Goal: Task Accomplishment & Management: Complete application form

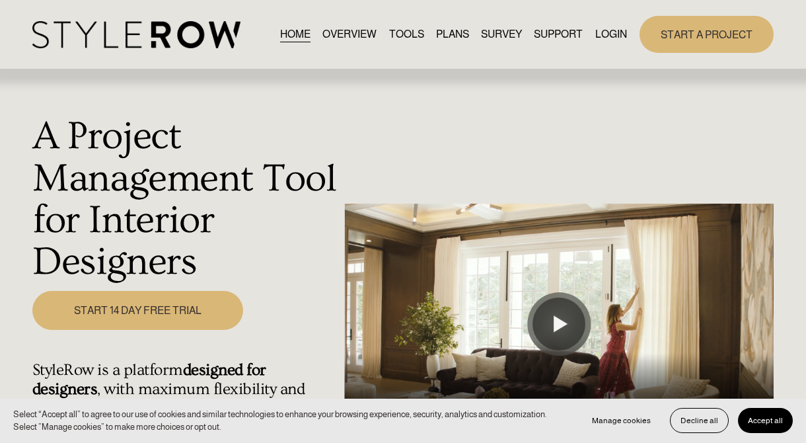
click at [144, 312] on link "START 14 DAY FREE TRIAL" at bounding box center [137, 310] width 211 height 39
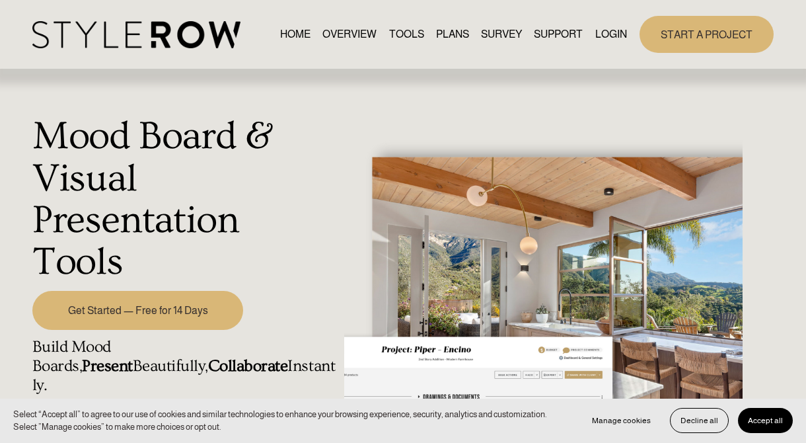
click at [441, 31] on link "PLANS" at bounding box center [452, 34] width 33 height 18
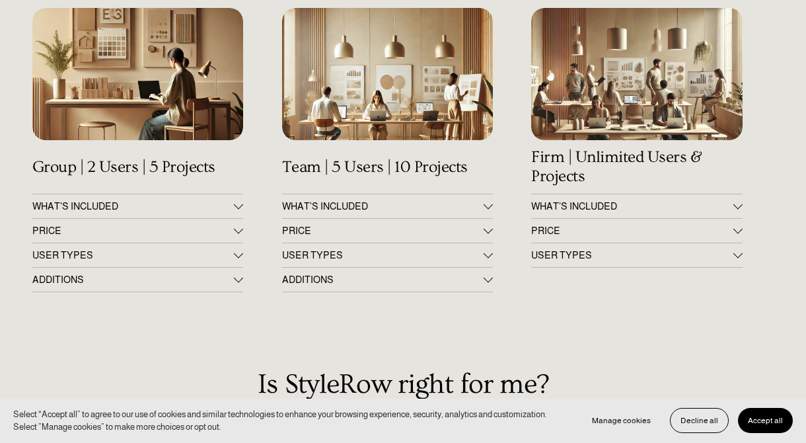
scroll to position [184, 0]
click at [240, 212] on button "WHAT'S INCLUDED" at bounding box center [137, 207] width 211 height 24
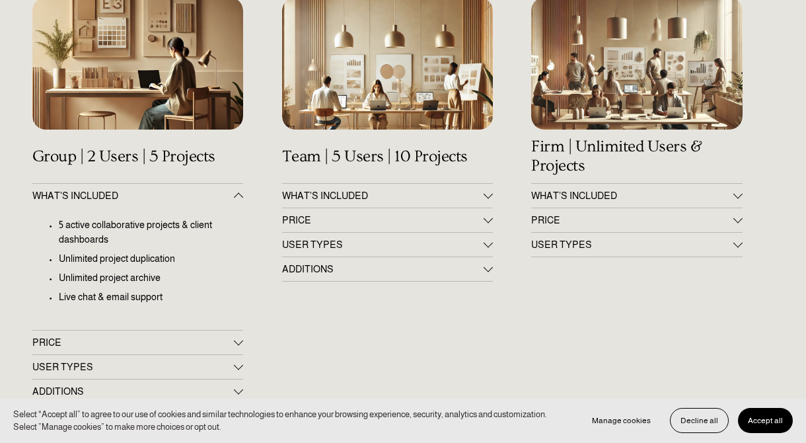
scroll to position [196, 0]
click at [237, 200] on button "WHAT'S INCLUDED" at bounding box center [137, 195] width 211 height 24
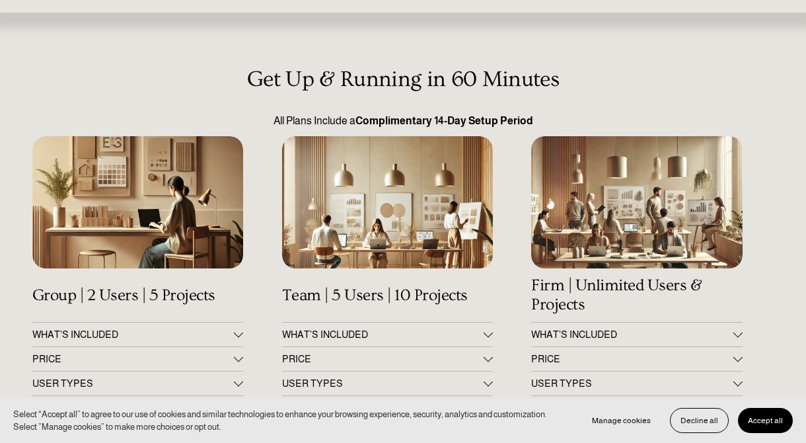
scroll to position [59, 0]
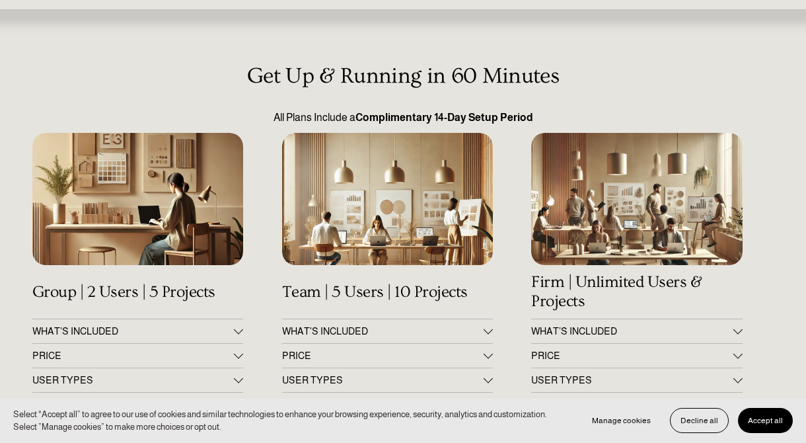
click at [762, 417] on span "Accept all" at bounding box center [765, 420] width 35 height 9
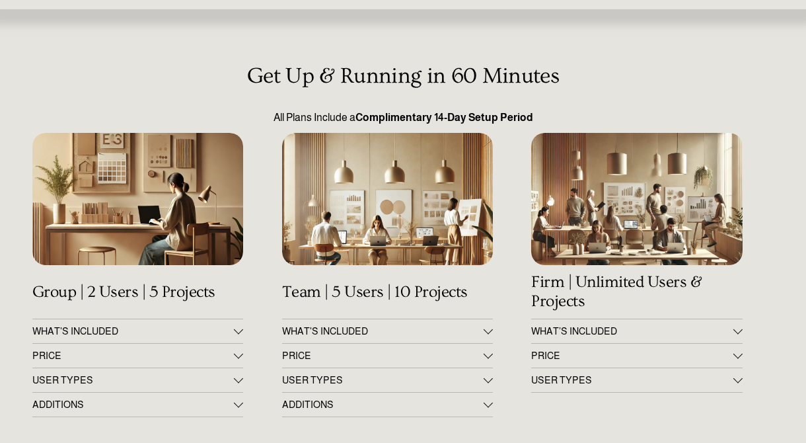
click at [492, 356] on div at bounding box center [488, 355] width 9 height 9
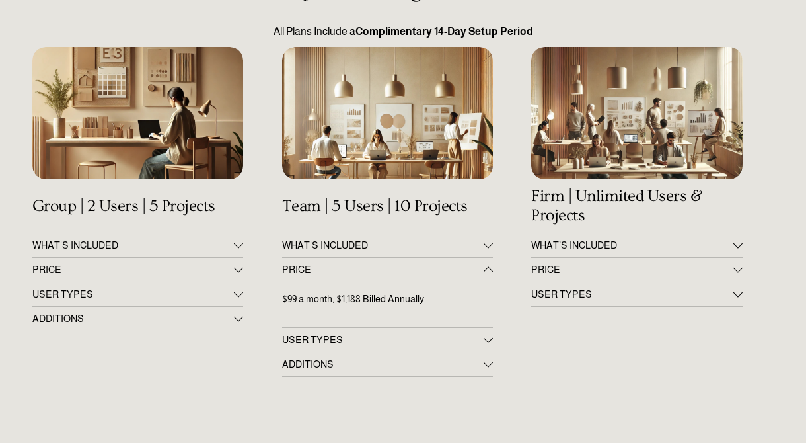
scroll to position [149, 0]
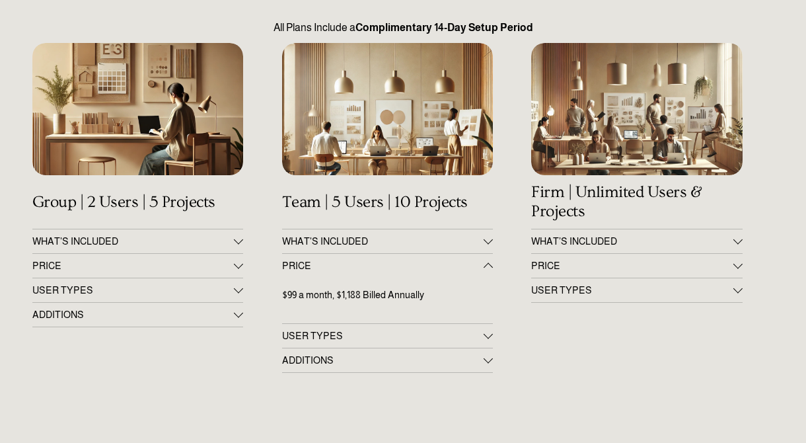
click at [488, 266] on div at bounding box center [488, 267] width 9 height 9
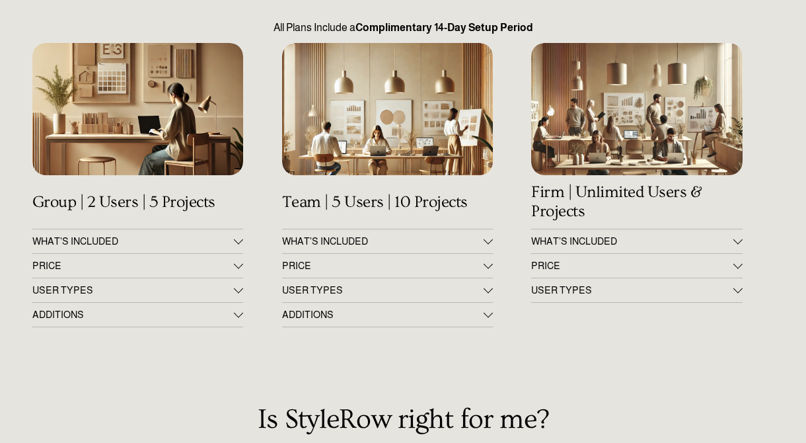
click at [228, 268] on span "PRICE" at bounding box center [133, 265] width 202 height 11
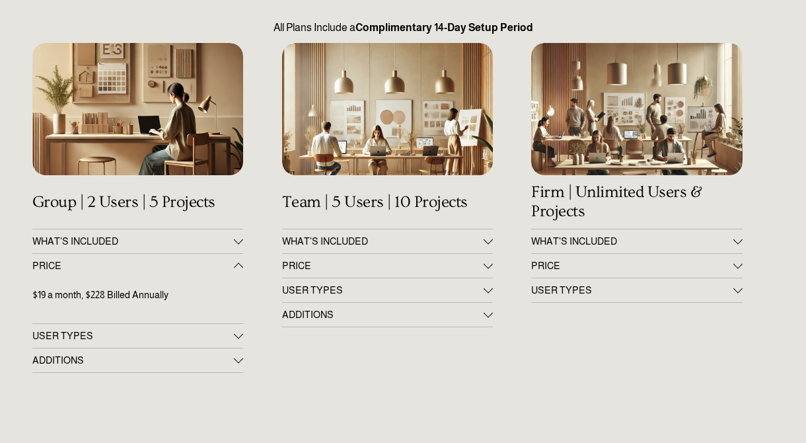
click at [236, 264] on div at bounding box center [238, 265] width 9 height 9
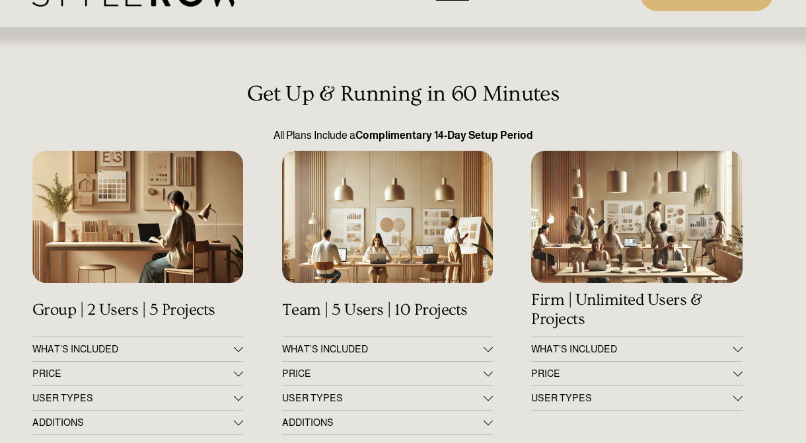
scroll to position [0, 0]
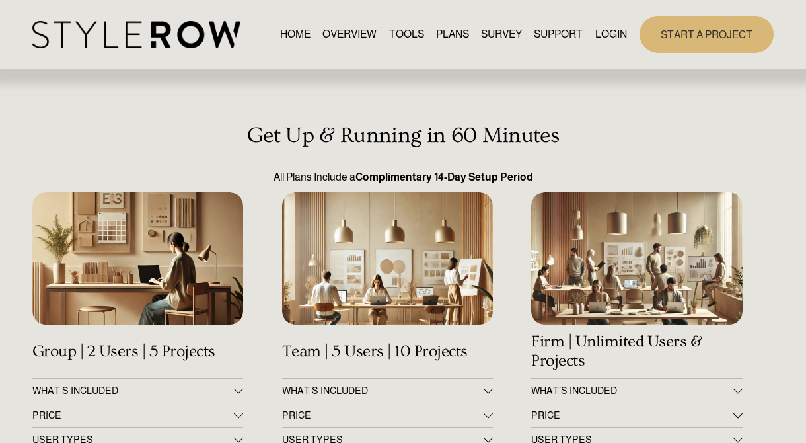
click at [280, 37] on link "HOME" at bounding box center [295, 34] width 30 height 18
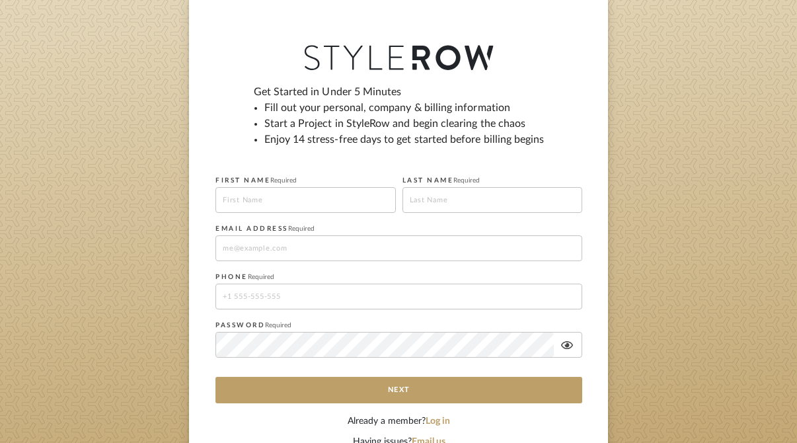
scroll to position [104, 0]
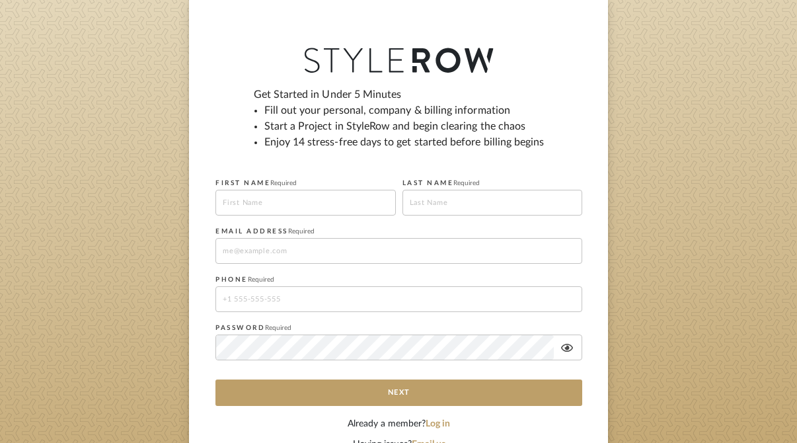
click at [248, 201] on input at bounding box center [305, 203] width 180 height 26
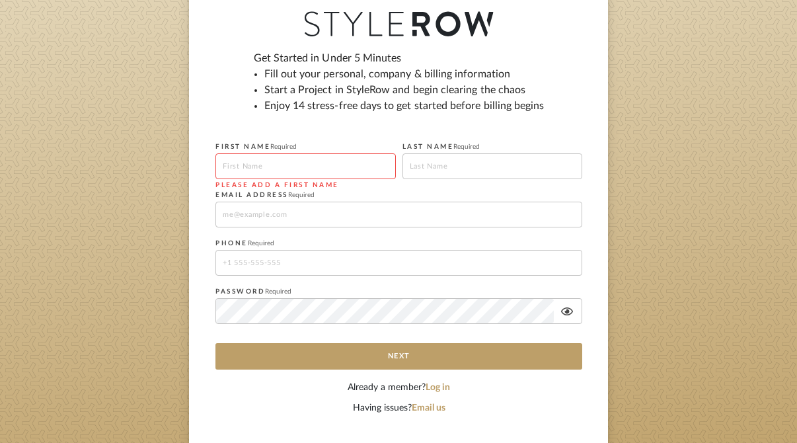
scroll to position [142, 0]
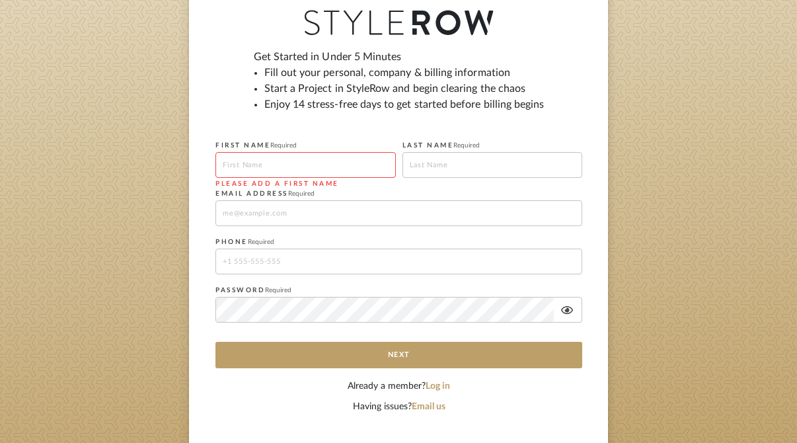
click at [303, 159] on input at bounding box center [305, 165] width 180 height 26
type input "Tyla"
click at [421, 174] on input at bounding box center [492, 165] width 180 height 26
type input "Damhuis"
click at [351, 165] on input "Tyla" at bounding box center [305, 165] width 180 height 26
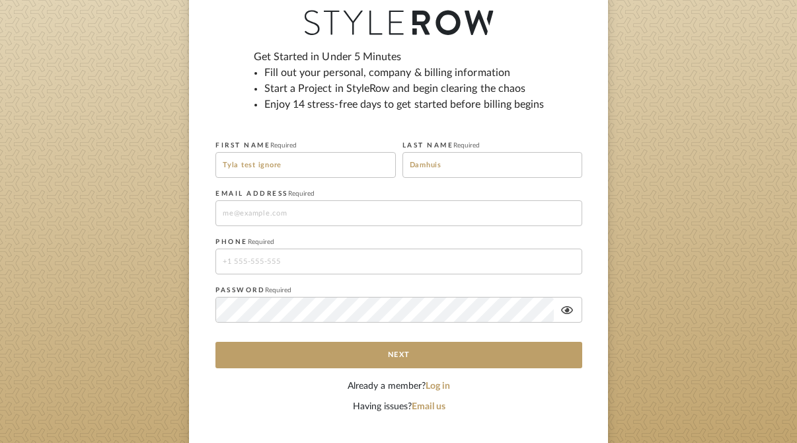
type input "Tyla test ignore"
click at [348, 213] on input at bounding box center [398, 213] width 367 height 26
type input "tjgrowthconsulting@gmail.com"
click at [303, 252] on input "tel" at bounding box center [398, 261] width 367 height 26
type input "07368506222"
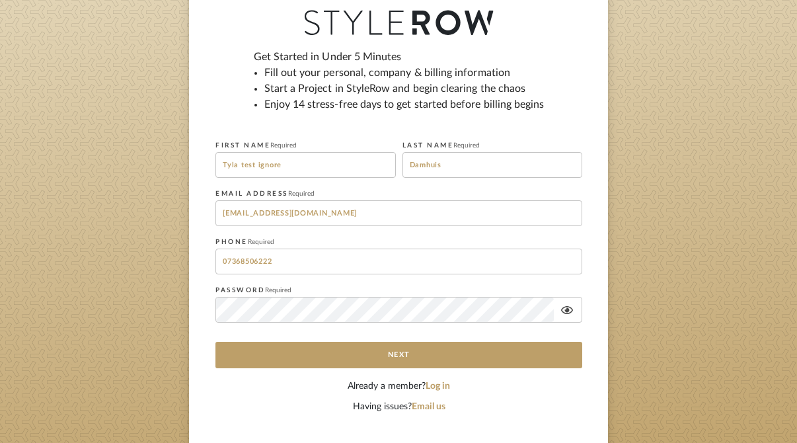
click at [579, 307] on fa-icon at bounding box center [567, 310] width 26 height 11
click at [591, 321] on div "Get Started in Under 5 Minutes Fill out your personal, company & billing inform…" at bounding box center [398, 204] width 419 height 486
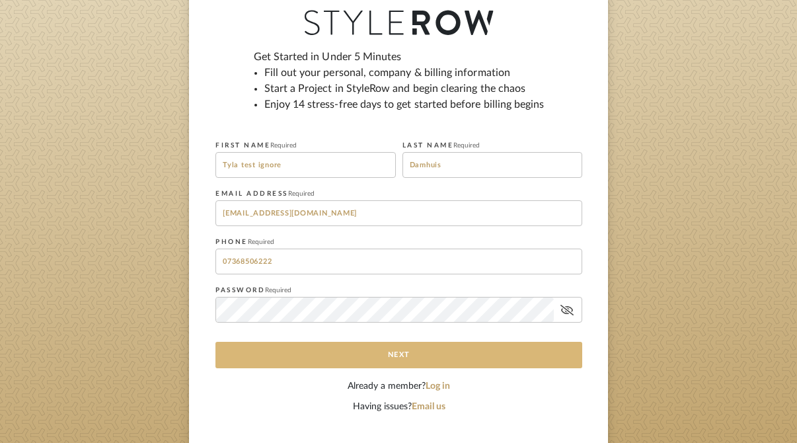
click at [516, 349] on button "Next" at bounding box center [398, 355] width 367 height 26
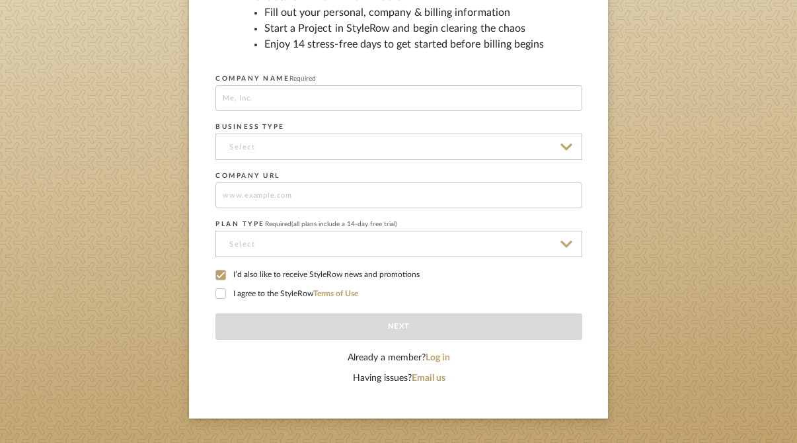
scroll to position [151, 0]
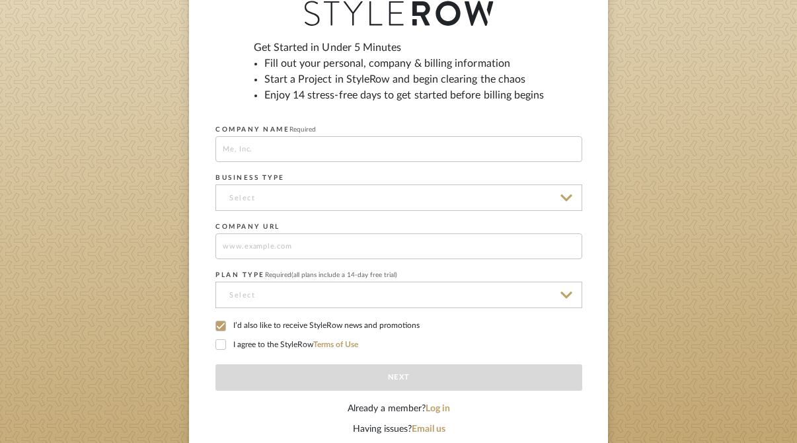
click at [357, 151] on input at bounding box center [398, 149] width 367 height 26
type input "Stylerow"
click at [368, 201] on input at bounding box center [398, 197] width 367 height 26
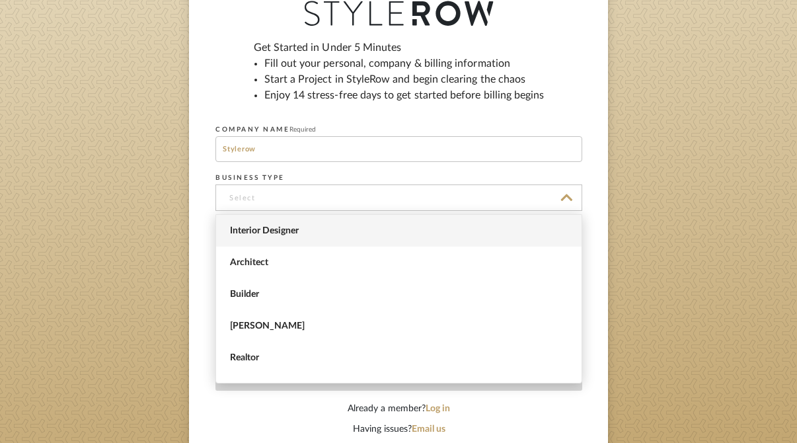
click at [350, 235] on span "Interior Designer" at bounding box center [400, 230] width 341 height 11
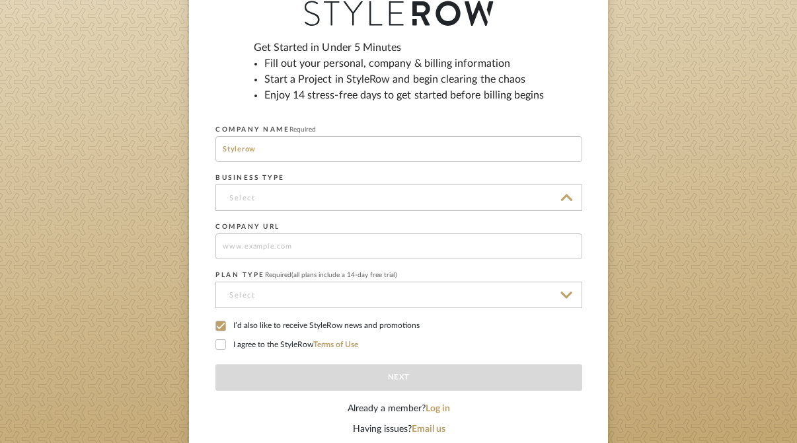
type input "Interior Designer"
click at [320, 248] on input at bounding box center [398, 246] width 367 height 26
type input "stylerow.com"
click at [314, 298] on input at bounding box center [398, 294] width 367 height 26
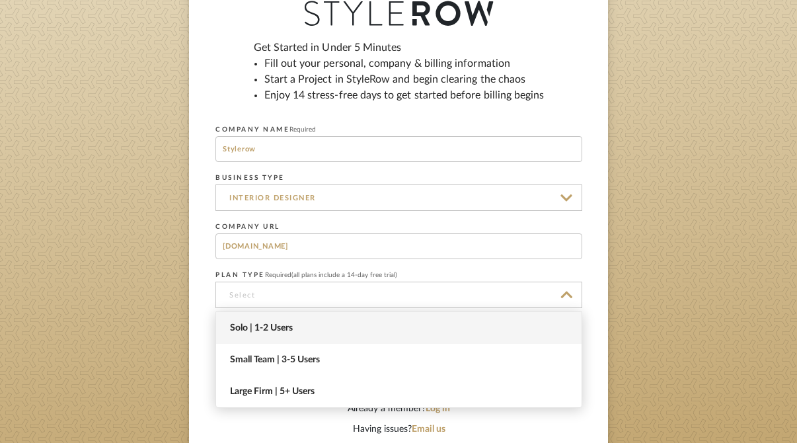
click at [310, 323] on span "Solo | 1-2 Users" at bounding box center [400, 327] width 341 height 11
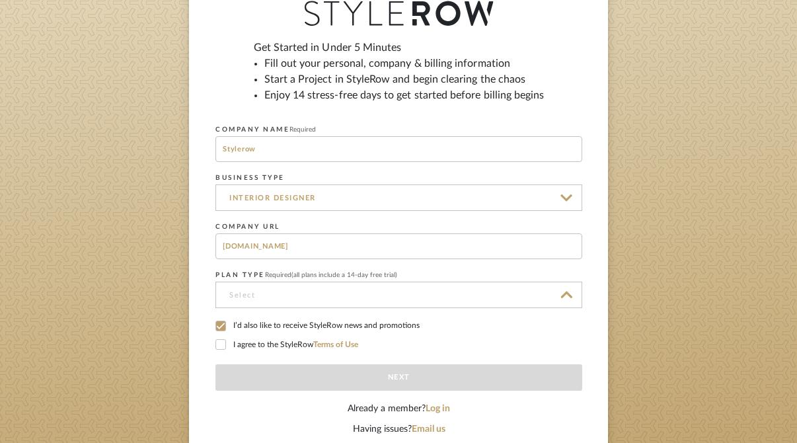
type input "Solo | 1-2 Users"
click at [219, 328] on icon at bounding box center [220, 325] width 9 height 9
click at [219, 342] on icon at bounding box center [220, 344] width 9 height 9
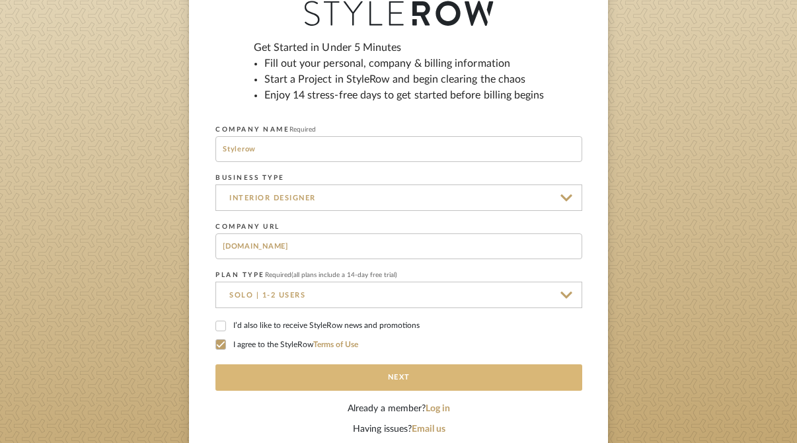
click at [272, 381] on button "Next" at bounding box center [398, 377] width 367 height 26
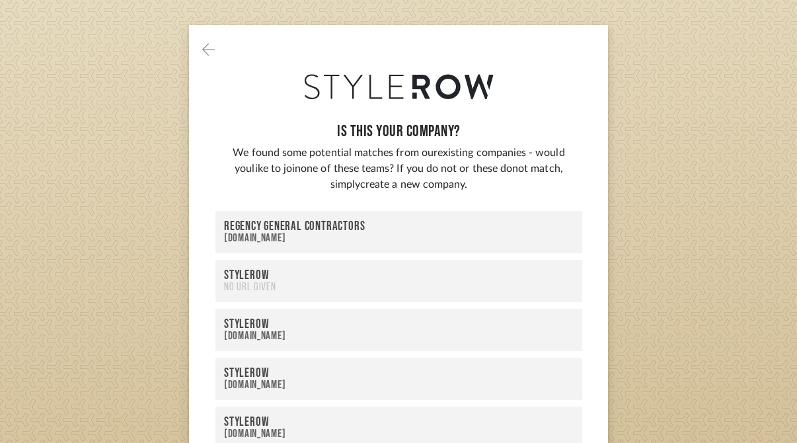
scroll to position [76, 0]
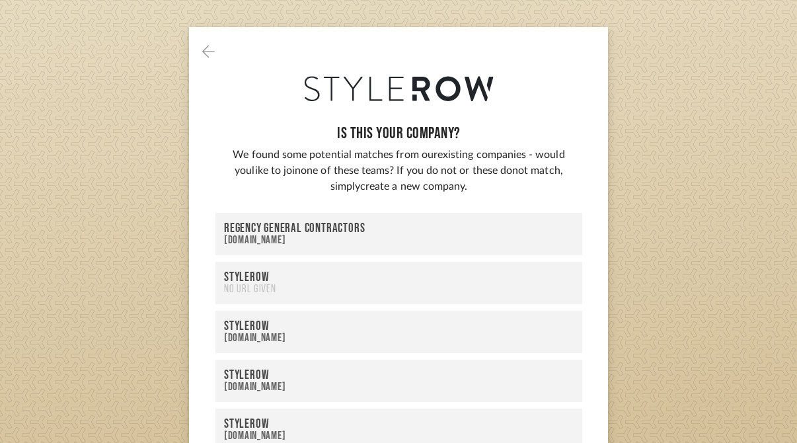
click at [235, 275] on div "Stylerow" at bounding box center [398, 277] width 349 height 13
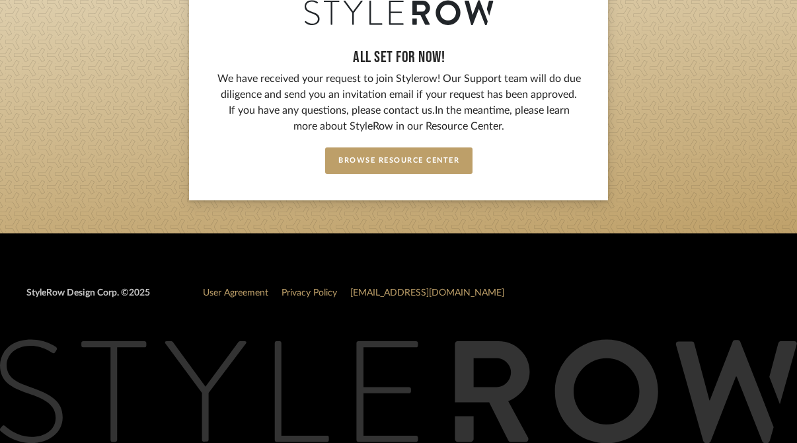
scroll to position [0, 0]
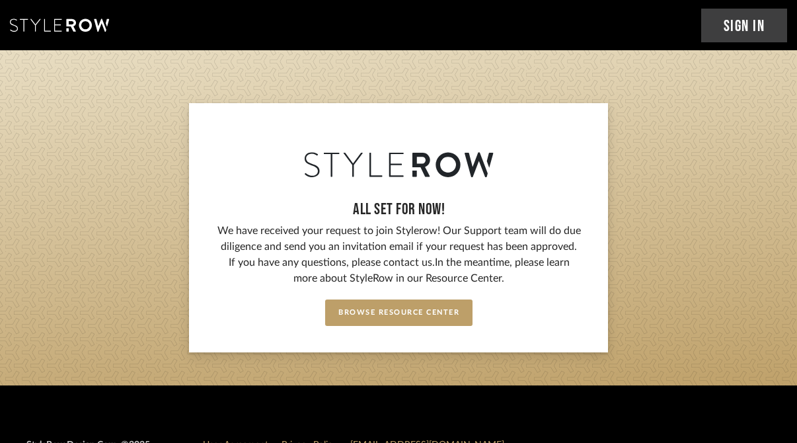
click at [73, 23] on icon at bounding box center [59, 24] width 99 height 13
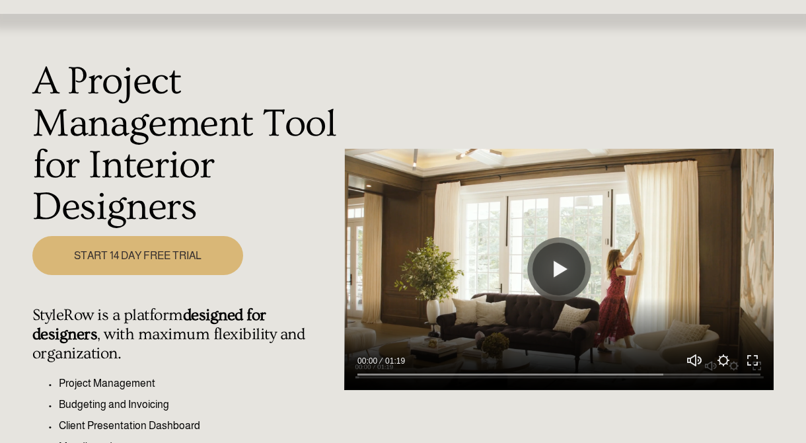
scroll to position [78, 0]
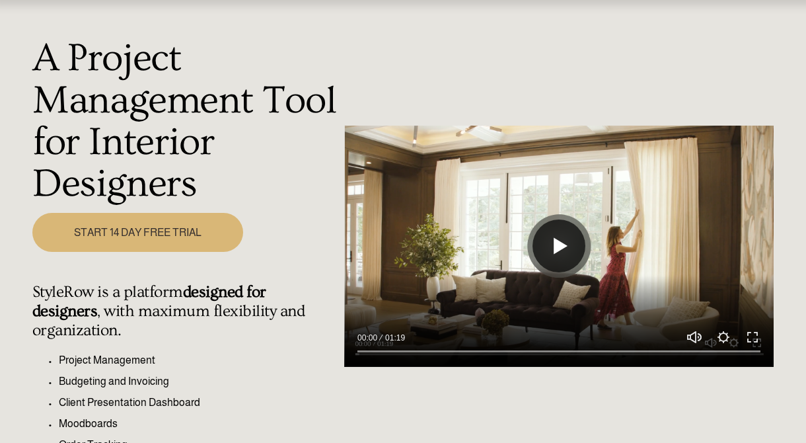
click at [558, 231] on button "Play" at bounding box center [558, 245] width 53 height 53
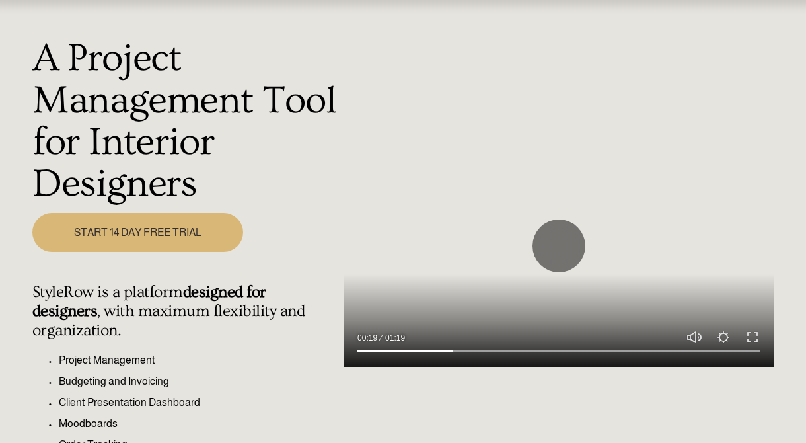
click at [528, 211] on div at bounding box center [558, 247] width 429 height 242
type input "23.99"
click at [334, 118] on h1 "A Project Management Tool for Interior Designers" at bounding box center [184, 121] width 305 height 167
click at [274, 58] on h1 "A Project Management Tool for Interior Designers" at bounding box center [184, 121] width 305 height 167
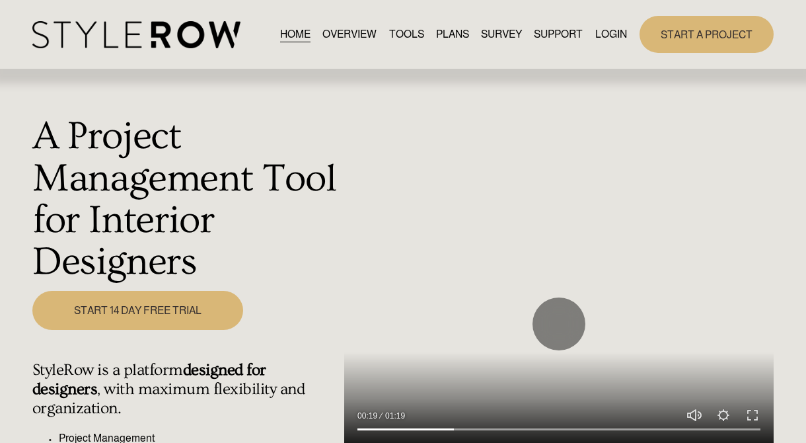
click at [61, 303] on link "START 14 DAY FREE TRIAL" at bounding box center [137, 310] width 211 height 39
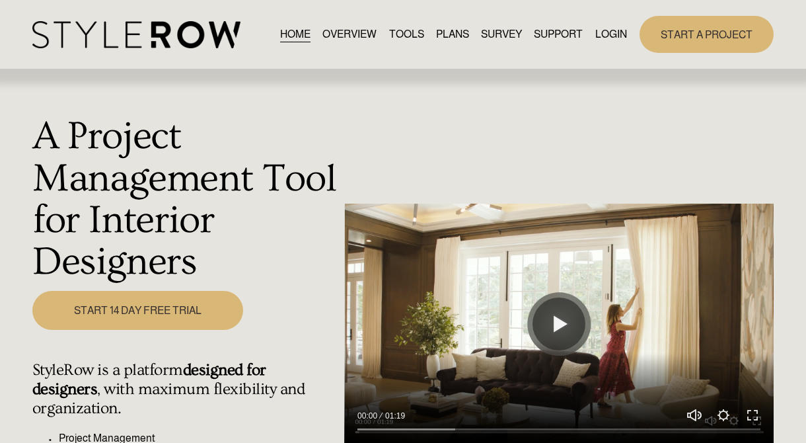
click at [141, 12] on div "Skip to Content HOME OVERVIEW TOOLS PLANS" at bounding box center [403, 34] width 806 height 69
click at [141, 34] on img at bounding box center [136, 34] width 208 height 27
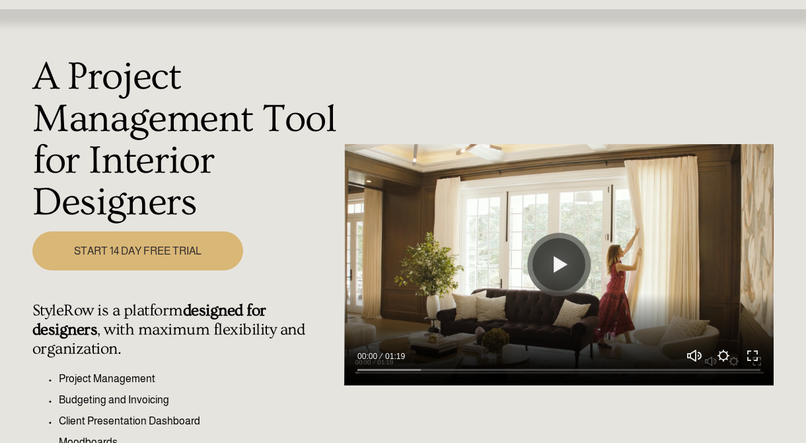
scroll to position [81, 0]
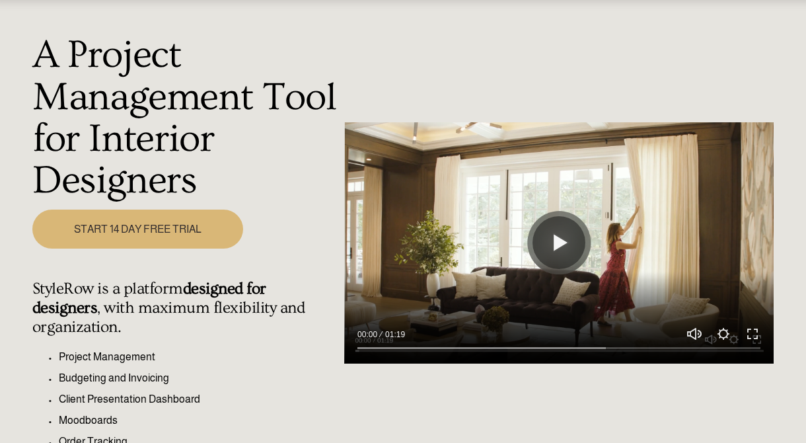
click at [140, 247] on link "START 14 DAY FREE TRIAL" at bounding box center [137, 228] width 211 height 39
click at [139, 238] on link "START 14 DAY FREE TRIAL" at bounding box center [137, 228] width 211 height 39
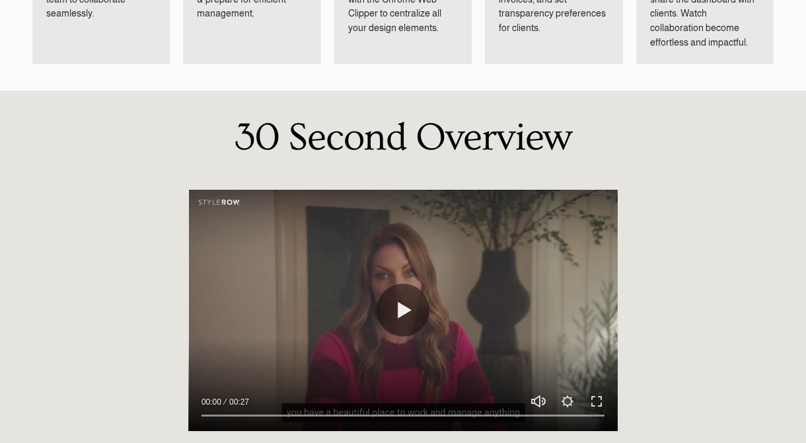
scroll to position [958, 0]
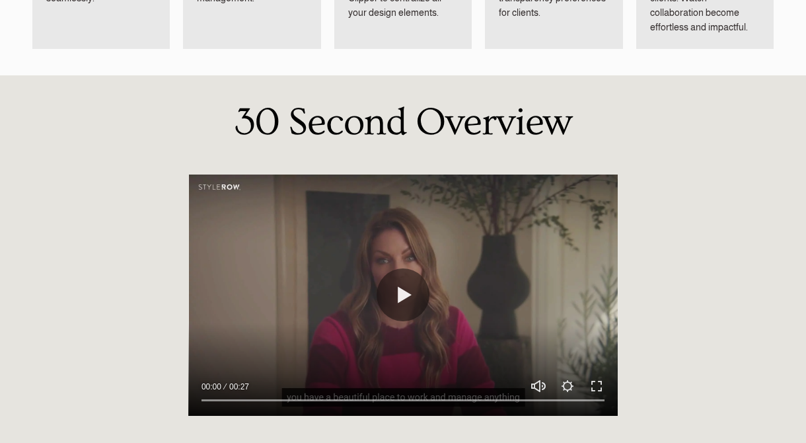
click at [412, 320] on div at bounding box center [402, 295] width 429 height 242
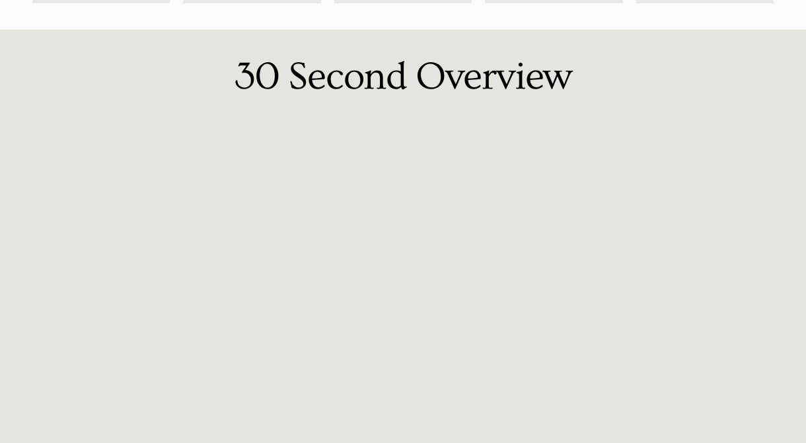
scroll to position [1037, 0]
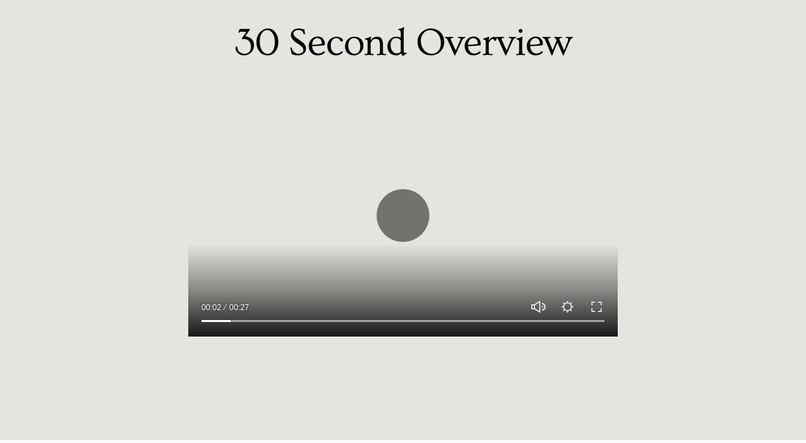
click at [256, 221] on div at bounding box center [402, 216] width 429 height 242
type input "7.53"
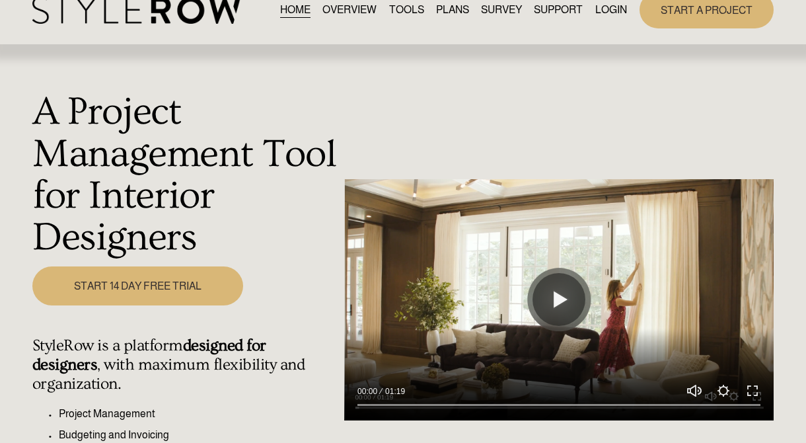
scroll to position [0, 0]
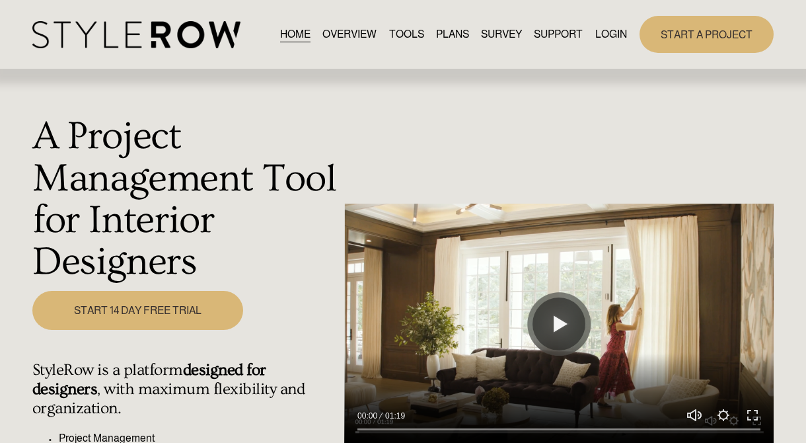
click at [151, 33] on img at bounding box center [136, 34] width 208 height 27
click at [168, 287] on div "A Project Management Tool for Interior Designers Play 00:00 01:19 Unmute Mute S…" at bounding box center [403, 355] width 806 height 573
click at [168, 299] on link "START 14 DAY FREE TRIAL" at bounding box center [137, 310] width 211 height 39
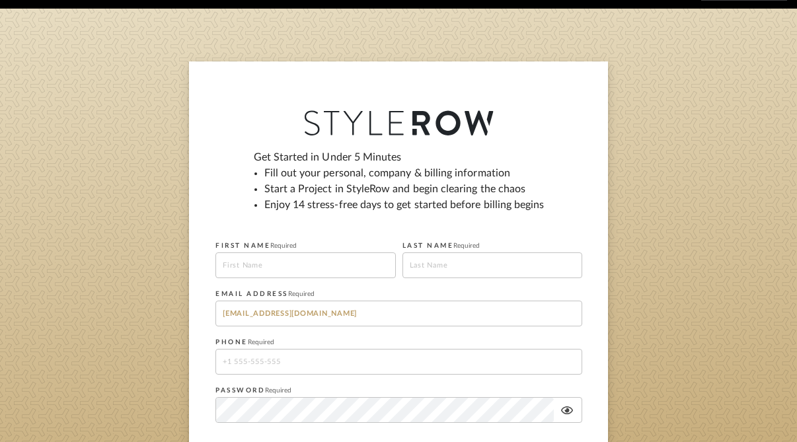
scroll to position [46, 0]
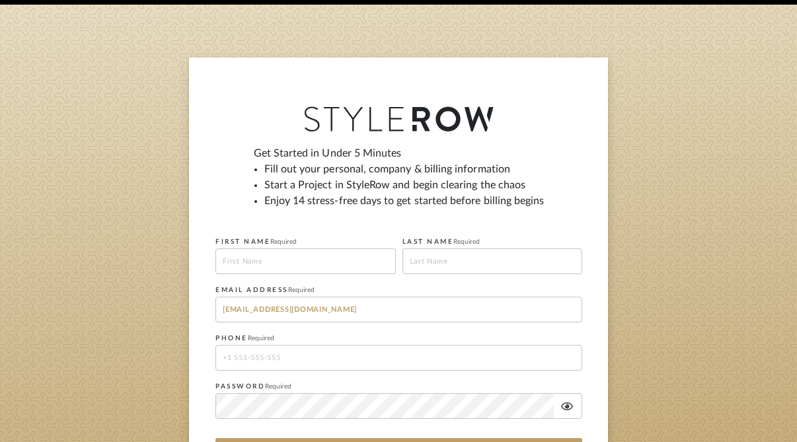
click at [277, 264] on input at bounding box center [305, 261] width 180 height 26
type input "Tyla test ignore"
click at [410, 268] on input at bounding box center [492, 261] width 180 height 26
type input "Damhuis"
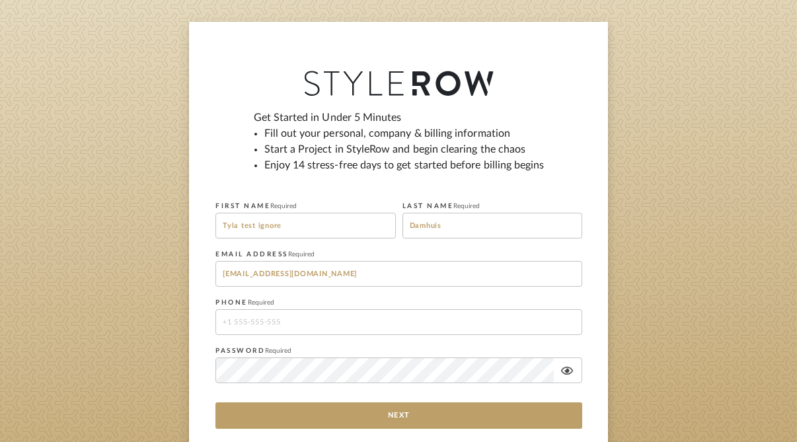
scroll to position [112, 0]
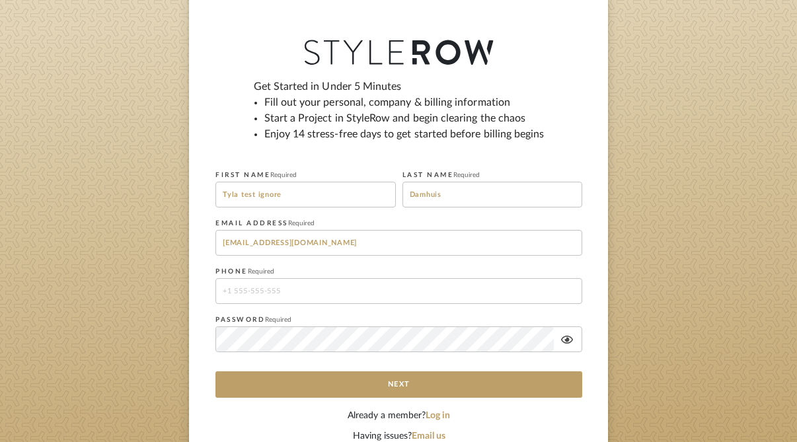
click at [394, 272] on fieldset "PHONE Required" at bounding box center [398, 283] width 367 height 42
click at [392, 293] on input "tel" at bounding box center [398, 291] width 367 height 26
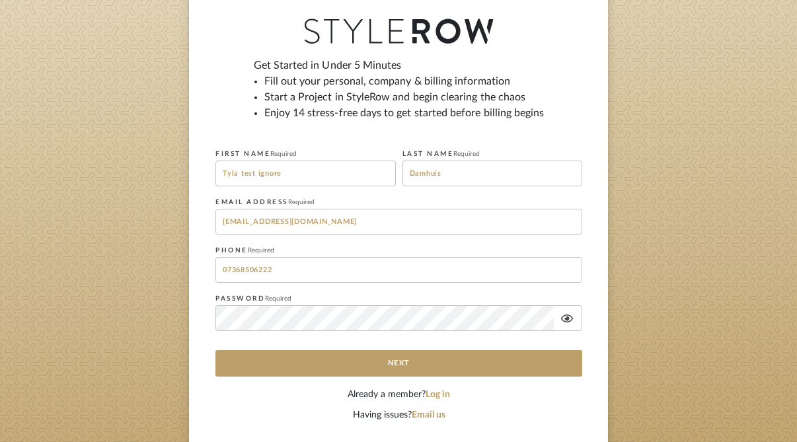
scroll to position [146, 0]
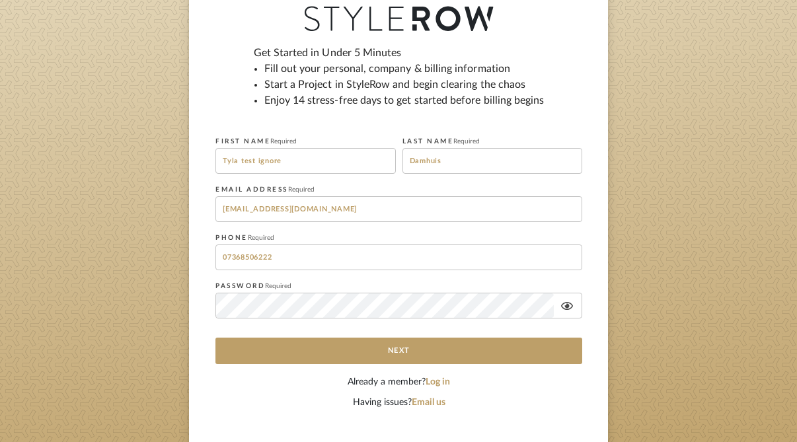
click at [227, 259] on input "07368506222" at bounding box center [398, 257] width 367 height 26
type input "+4407368506222"
click at [420, 250] on input "+4407368506222" at bounding box center [398, 257] width 367 height 26
click at [570, 308] on icon at bounding box center [567, 306] width 12 height 11
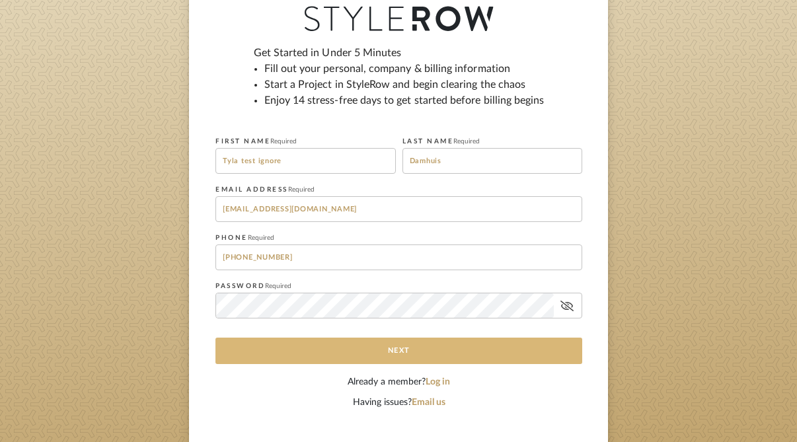
click at [515, 342] on button "Next" at bounding box center [398, 351] width 367 height 26
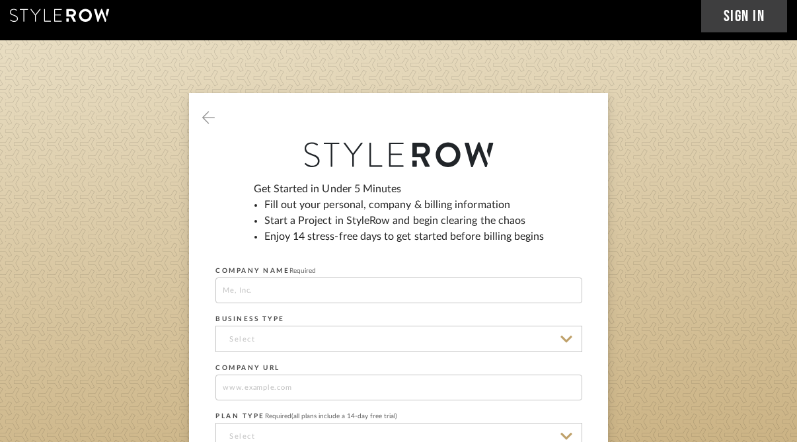
scroll to position [0, 0]
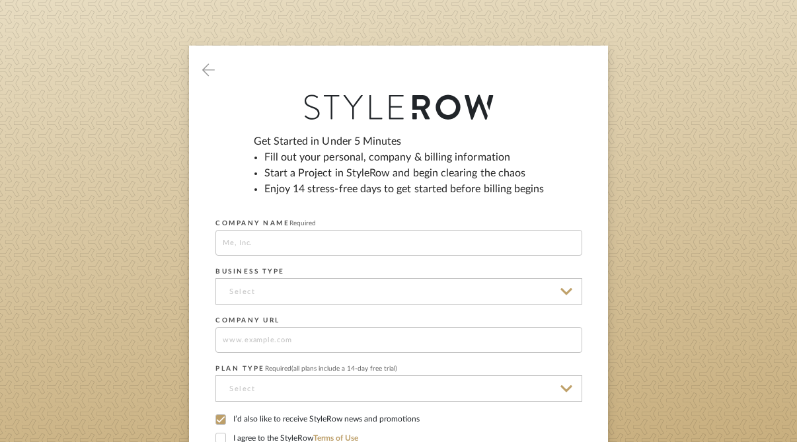
click at [327, 233] on input at bounding box center [398, 243] width 367 height 26
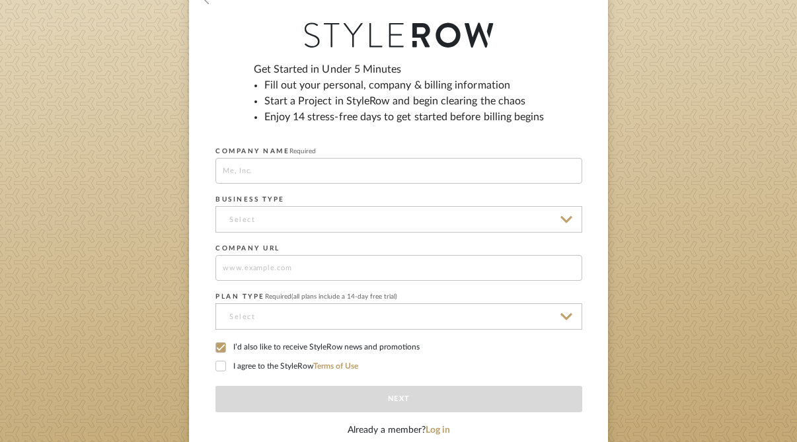
scroll to position [130, 0]
click at [285, 168] on input at bounding box center [398, 170] width 367 height 26
type input "Stylerow"
click at [270, 215] on input at bounding box center [398, 218] width 367 height 26
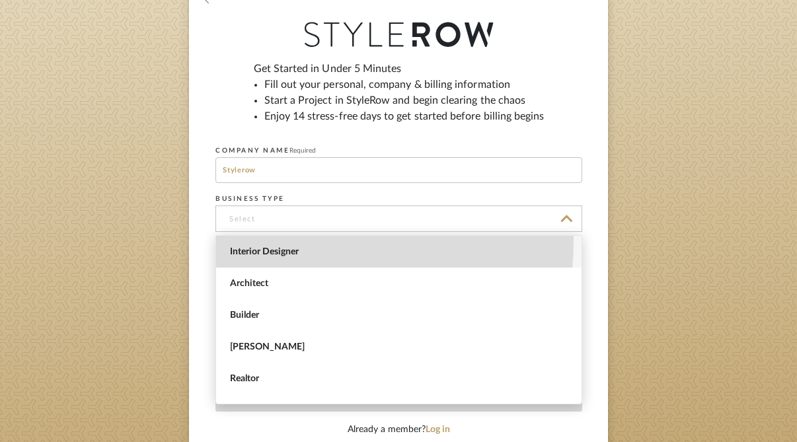
click at [272, 240] on span "Interior Designer" at bounding box center [398, 252] width 365 height 32
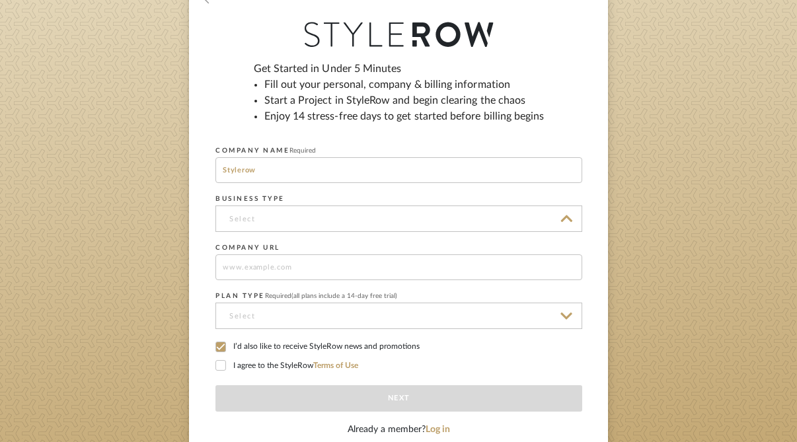
type input "Interior Designer"
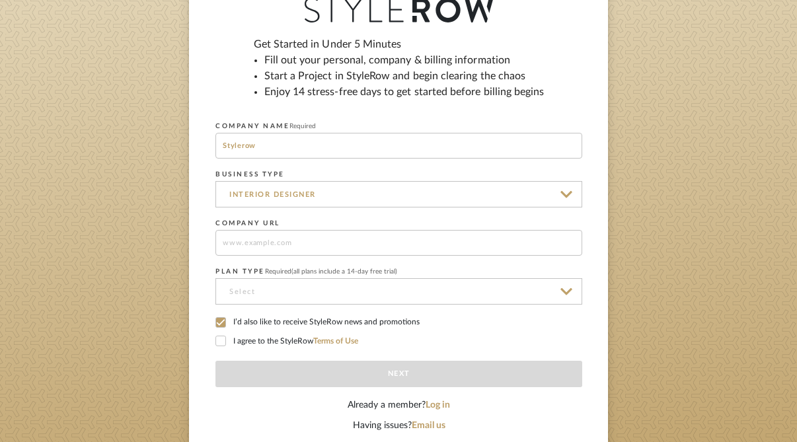
scroll to position [170, 0]
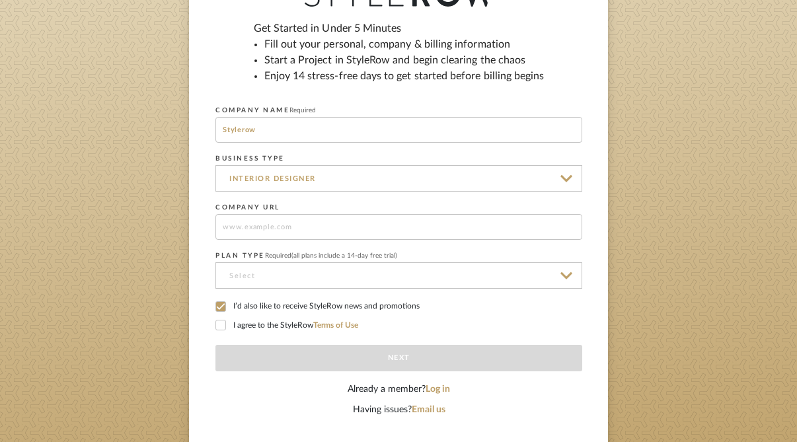
click at [263, 229] on input at bounding box center [398, 227] width 367 height 26
type input "stylerow.com"
click at [265, 274] on input at bounding box center [398, 275] width 367 height 26
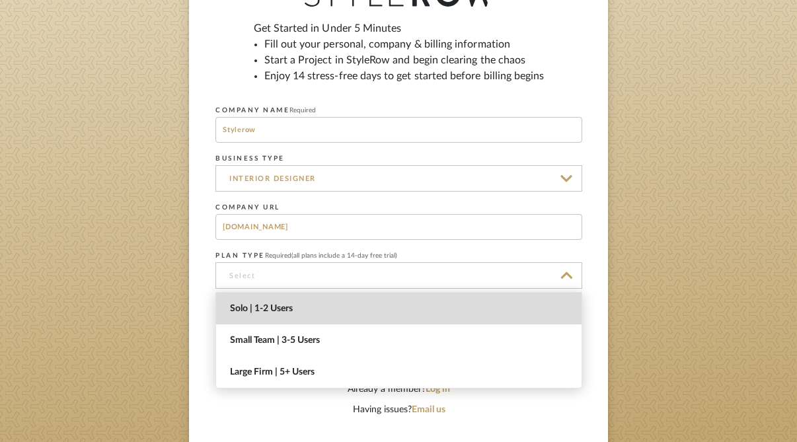
click at [268, 303] on span "Solo | 1-2 Users" at bounding box center [400, 308] width 341 height 11
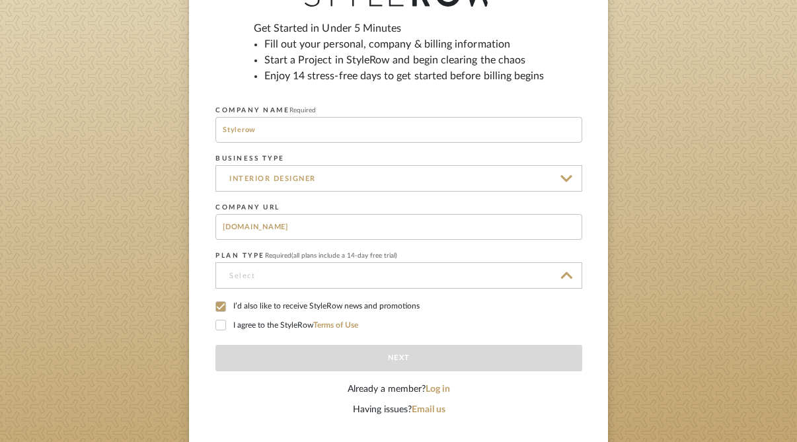
type input "Solo | 1-2 Users"
click at [266, 311] on label "I’d also like to receive StyleRow news and promotions" at bounding box center [398, 307] width 367 height 12
click at [264, 324] on label "I agree to the StyleRow Terms of Use" at bounding box center [398, 326] width 367 height 12
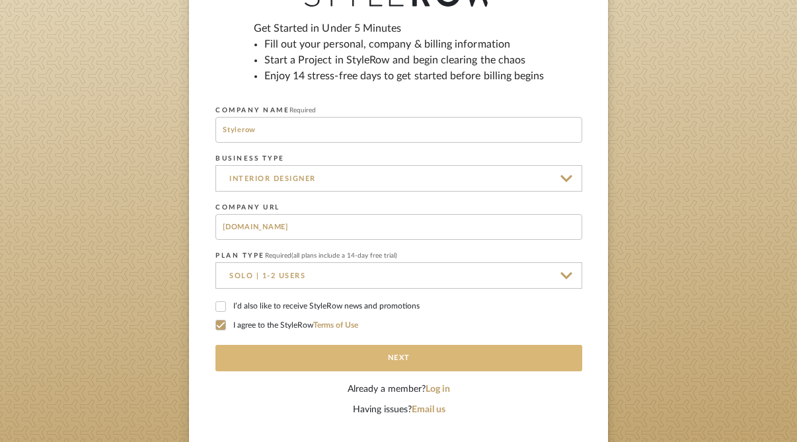
click at [303, 363] on button "Next" at bounding box center [398, 358] width 367 height 26
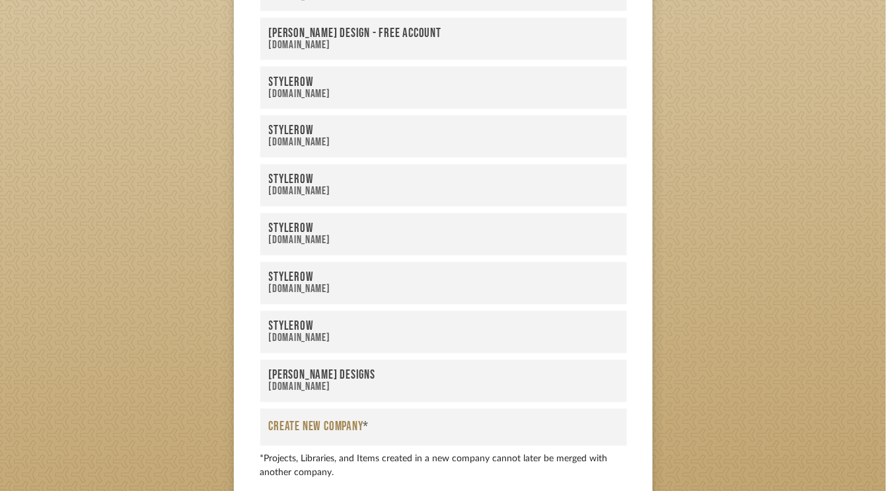
scroll to position [836, 0]
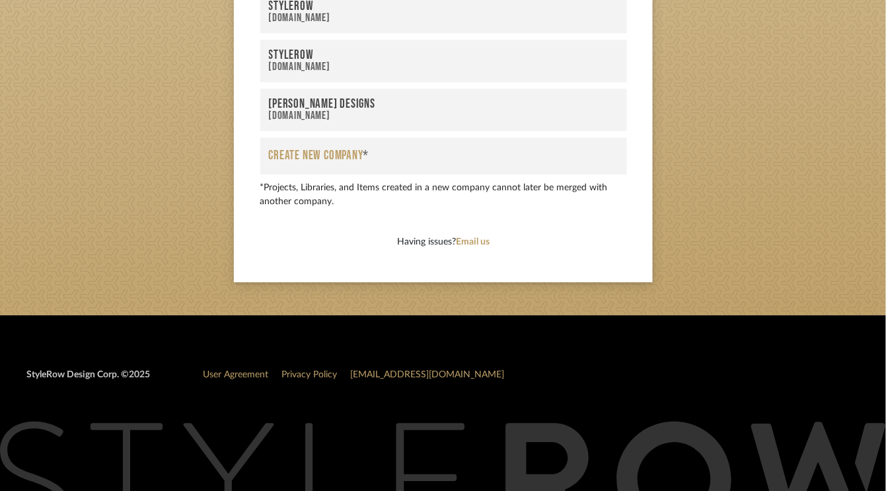
click at [342, 163] on span "Create New Company *" at bounding box center [319, 156] width 100 height 19
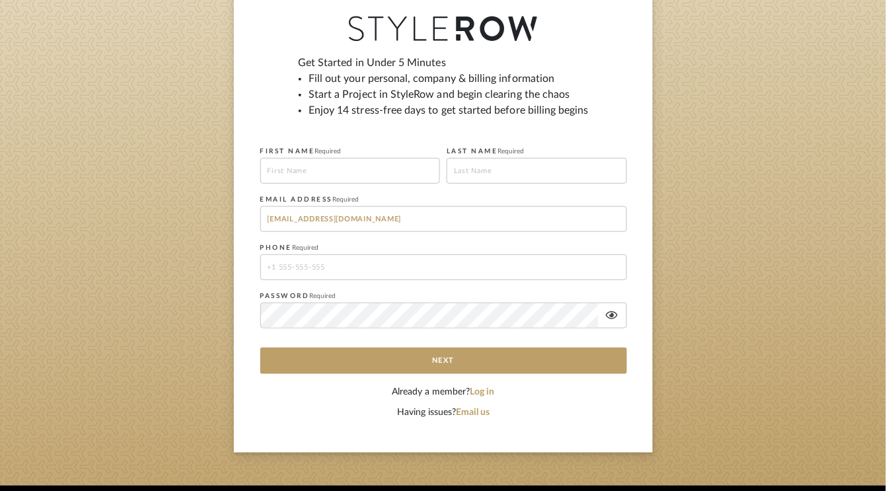
scroll to position [141, 0]
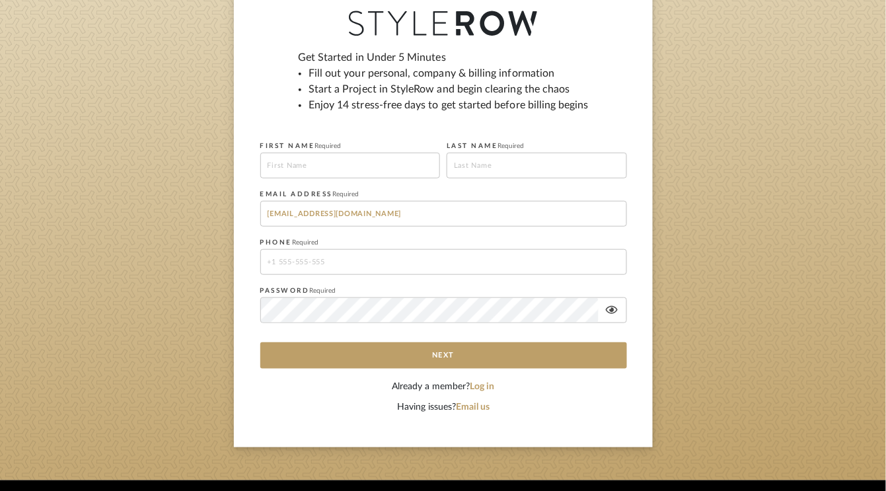
click at [297, 338] on div "Get Started in Under 5 Minutes Fill out your personal, company & billing inform…" at bounding box center [443, 215] width 367 height 330
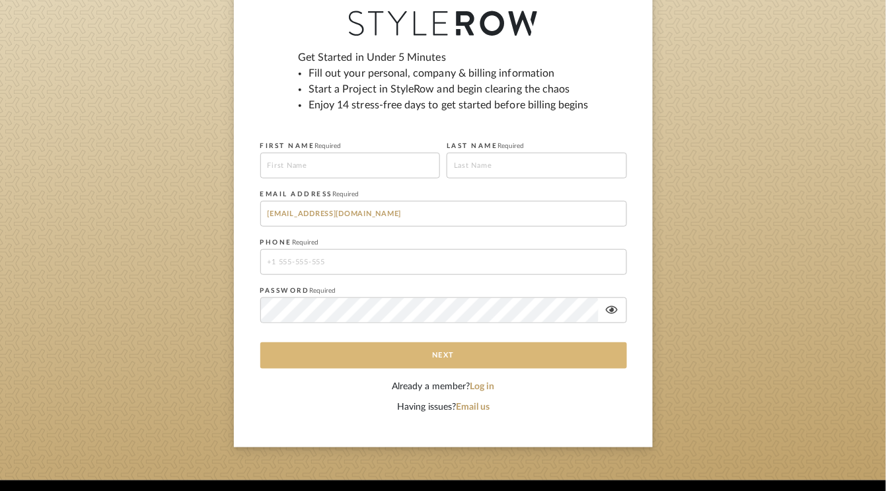
click at [301, 361] on button "Next" at bounding box center [443, 355] width 367 height 26
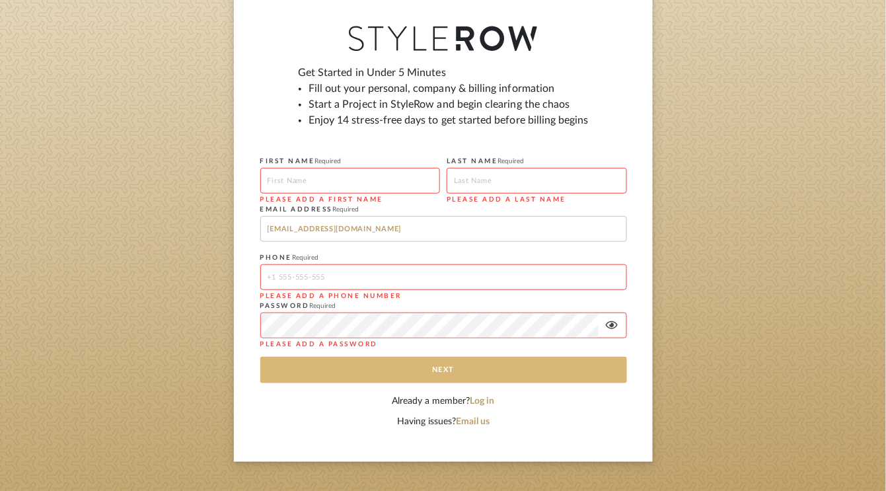
scroll to position [0, 0]
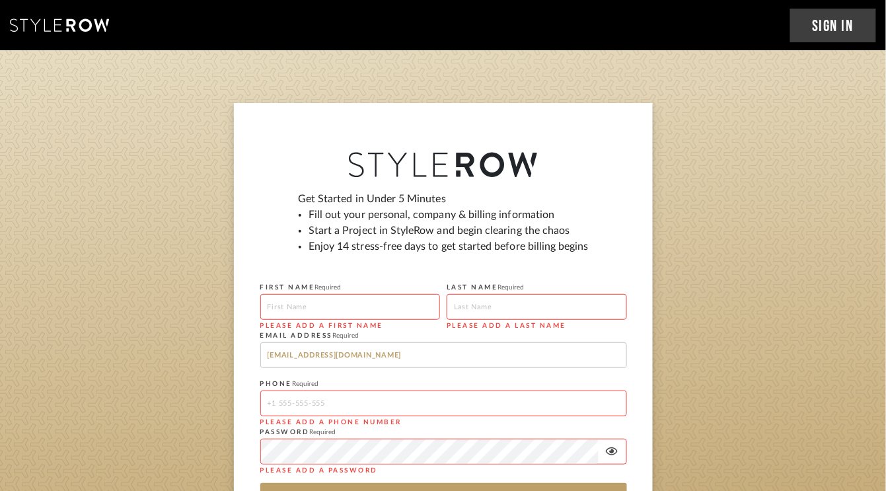
click at [318, 314] on input at bounding box center [350, 307] width 180 height 26
type input "Tyla test ignore"
click at [486, 301] on input at bounding box center [537, 307] width 180 height 26
type input "Damhuis"
click at [397, 355] on input "[EMAIL_ADDRESS][DOMAIN_NAME]" at bounding box center [443, 355] width 367 height 26
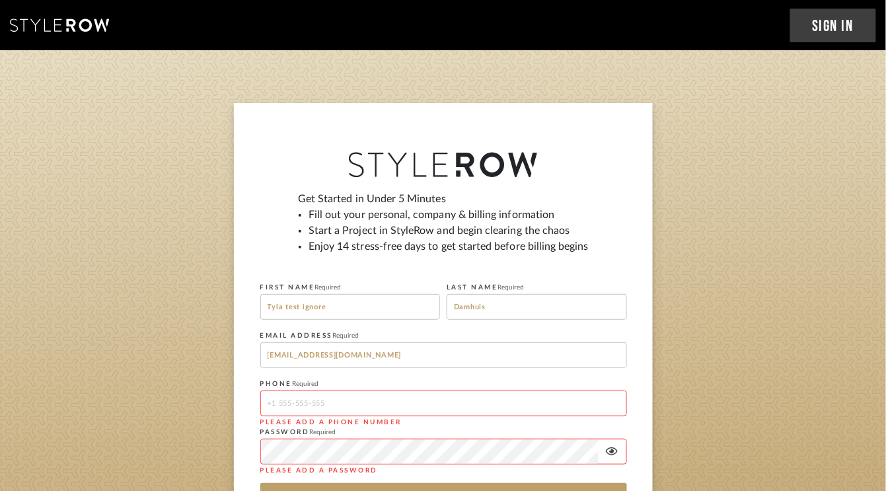
click at [397, 355] on input "[EMAIL_ADDRESS][DOMAIN_NAME]" at bounding box center [443, 355] width 367 height 26
click at [355, 355] on input "tjgrowthconsulting@gmail.com" at bounding box center [443, 355] width 367 height 26
click at [321, 409] on input "tel" at bounding box center [443, 403] width 367 height 26
type input "07368506222"
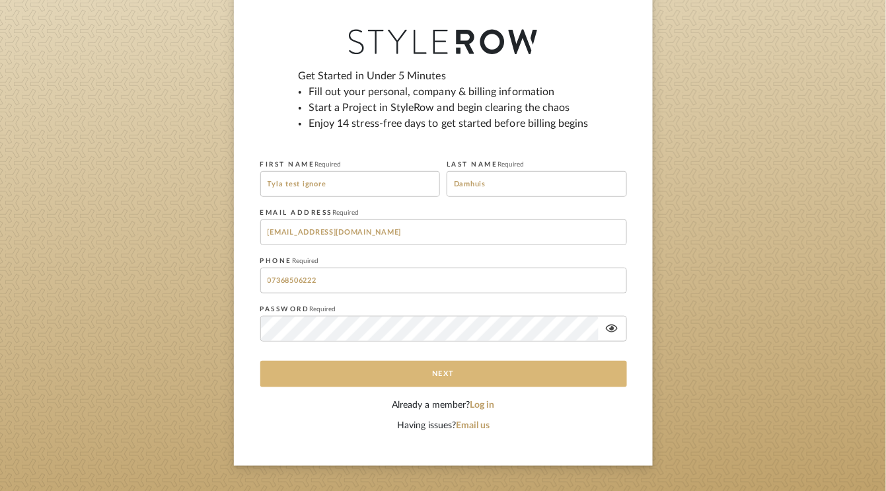
click at [307, 376] on button "Next" at bounding box center [443, 374] width 367 height 26
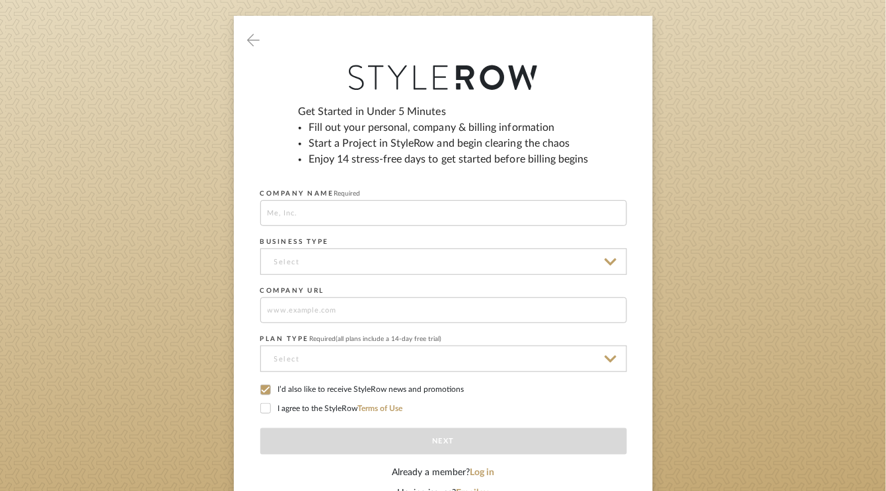
scroll to position [127, 0]
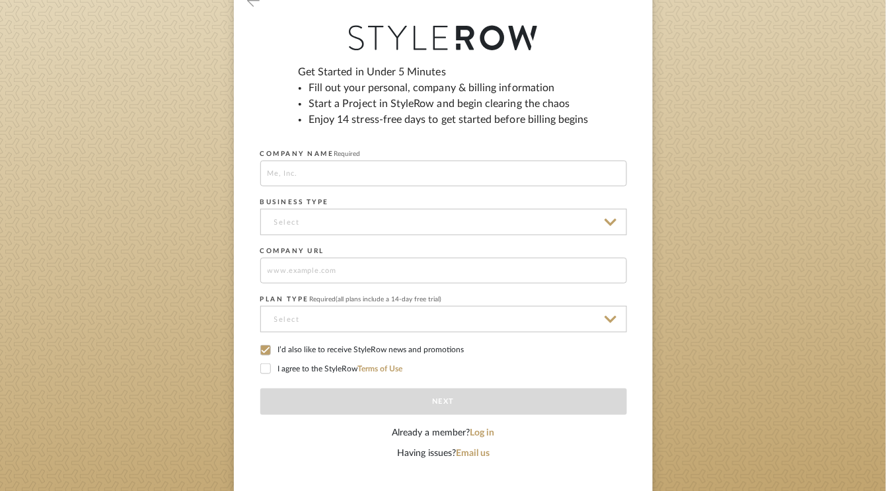
click at [268, 364] on icon at bounding box center [265, 368] width 9 height 9
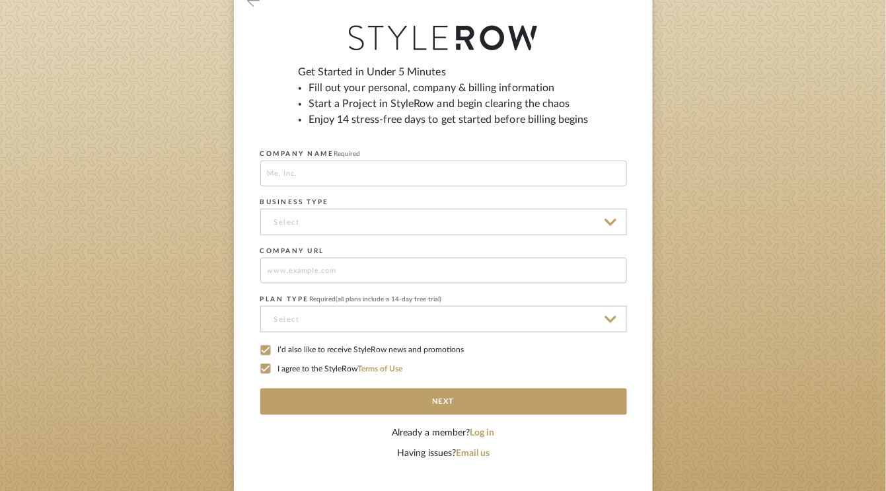
click at [268, 347] on icon at bounding box center [265, 350] width 9 height 7
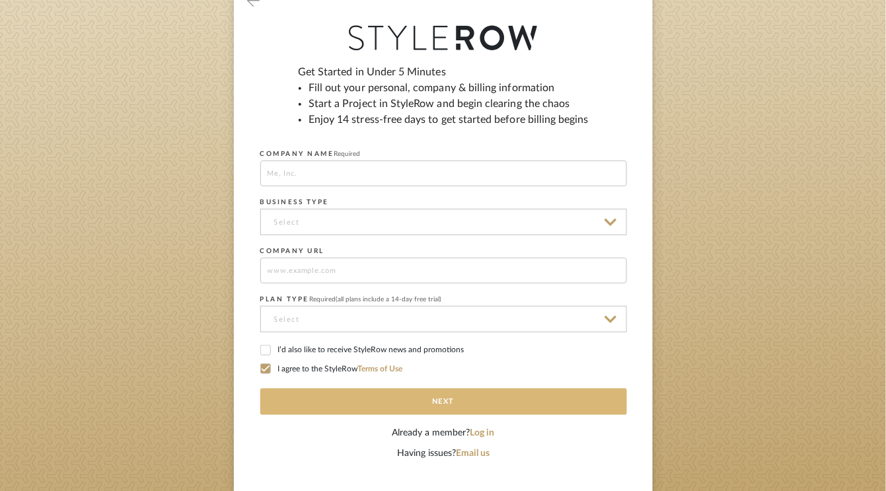
drag, startPoint x: 314, startPoint y: 394, endPoint x: 306, endPoint y: 290, distance: 104.7
click at [306, 290] on div "Get Started in Under 5 Minutes Fill out your personal, company & billing inform…" at bounding box center [443, 245] width 367 height 362
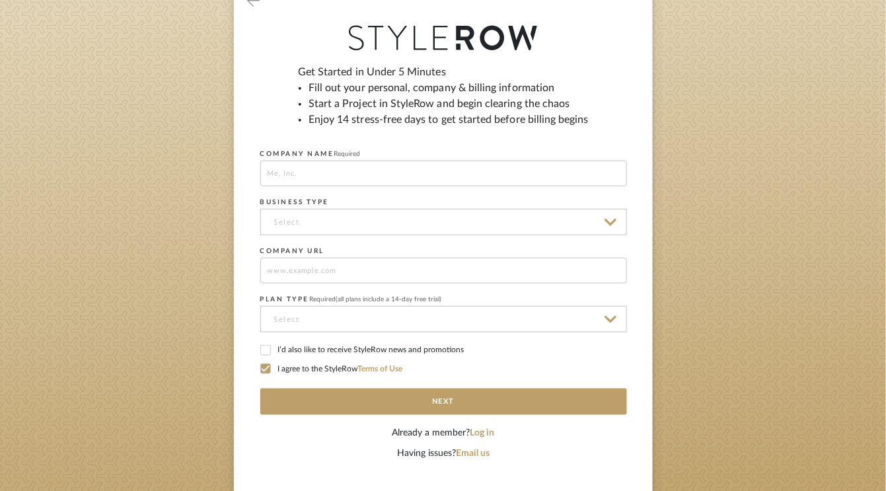
click at [312, 174] on input at bounding box center [443, 174] width 367 height 26
click at [309, 176] on input "Stylerow" at bounding box center [443, 174] width 367 height 26
type input "Roasted"
click at [297, 231] on input at bounding box center [443, 222] width 367 height 26
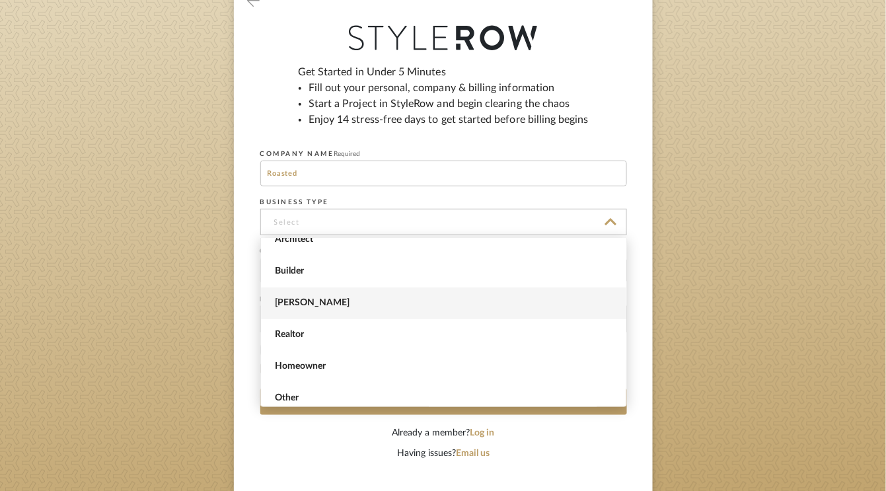
scroll to position [53, 0]
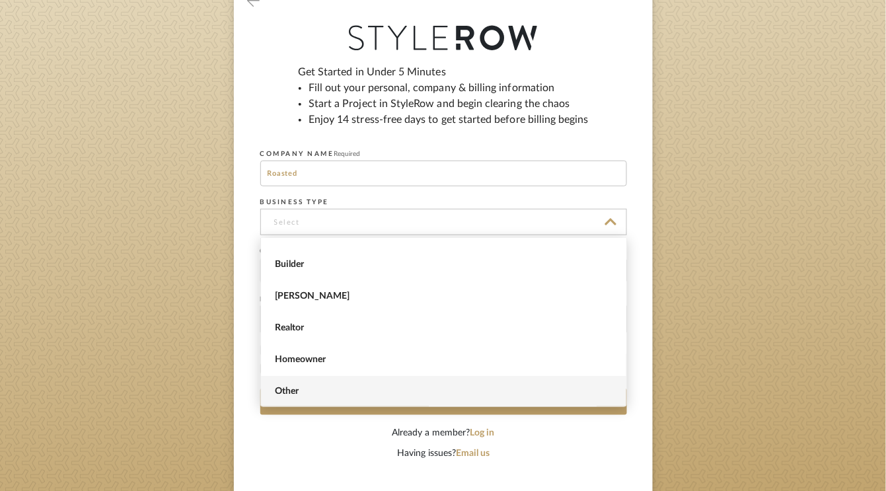
click at [293, 400] on span "Other" at bounding box center [443, 392] width 365 height 32
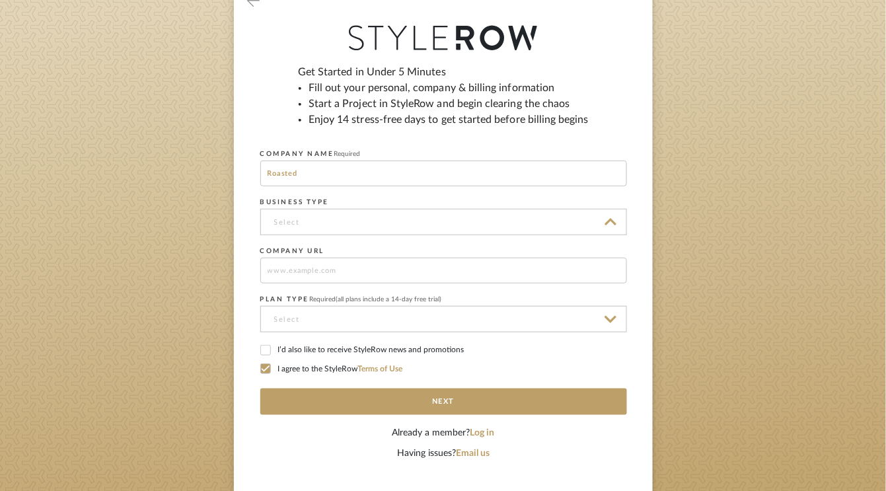
type input "Other"
click at [315, 260] on input at bounding box center [443, 271] width 367 height 26
type input "stylerow.com"
click at [333, 328] on input at bounding box center [443, 319] width 367 height 26
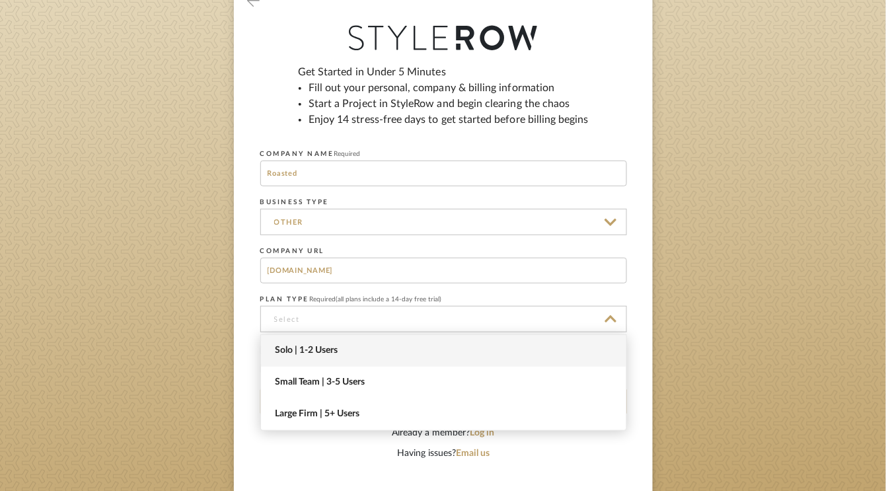
click at [331, 349] on span "Solo | 1-2 Users" at bounding box center [445, 350] width 341 height 11
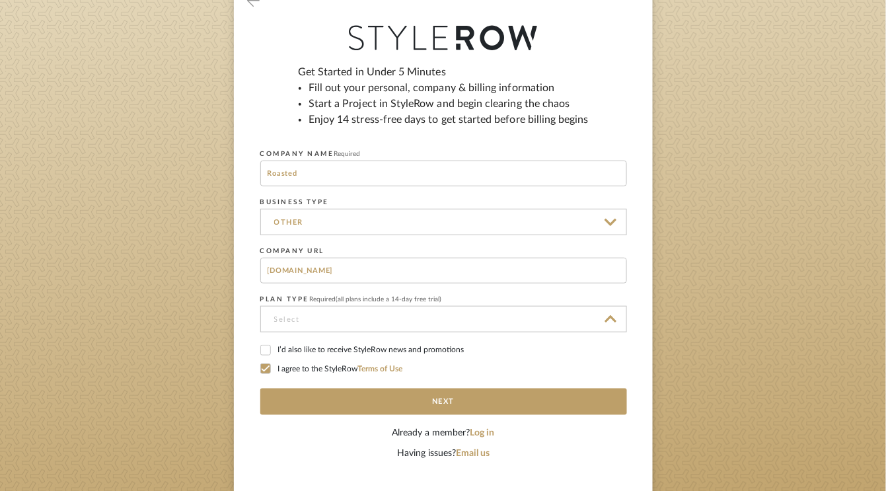
type input "Solo | 1-2 Users"
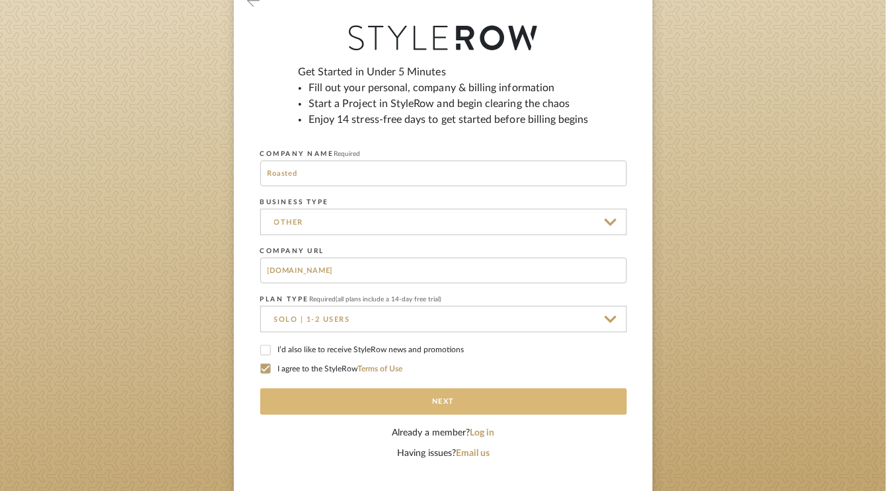
click at [347, 394] on button "Next" at bounding box center [443, 401] width 367 height 26
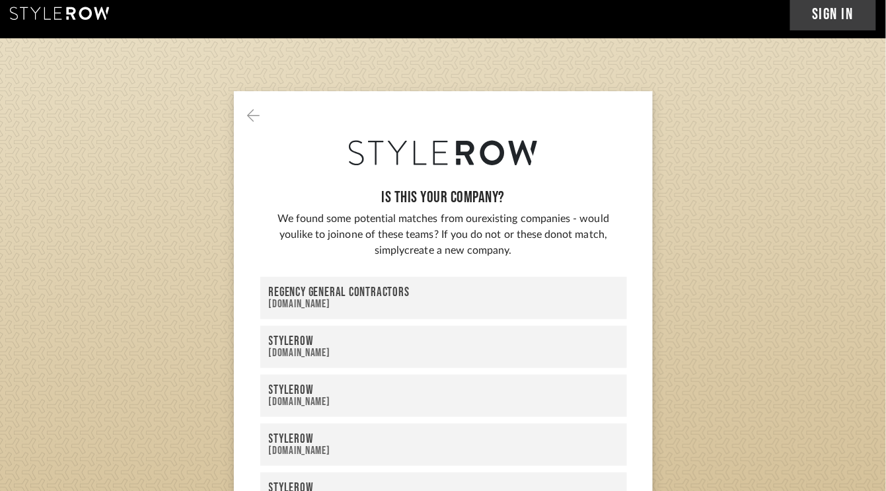
scroll to position [16, 0]
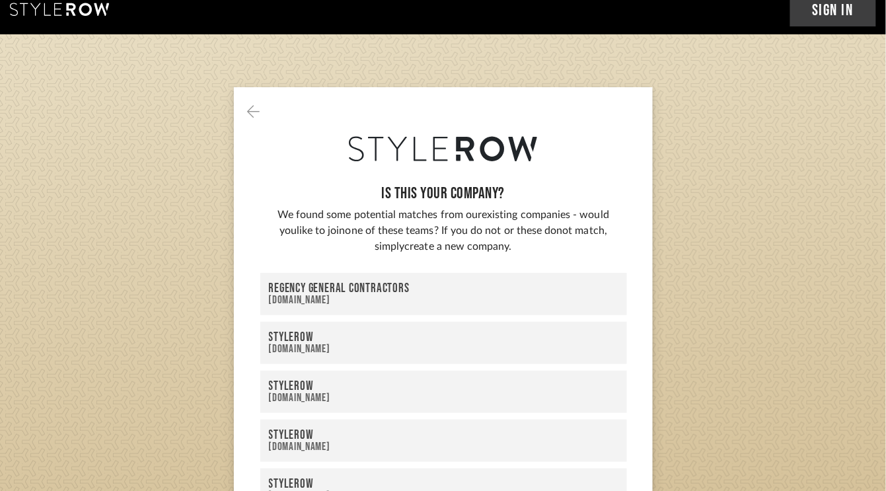
click at [254, 117] on icon at bounding box center [253, 111] width 13 height 15
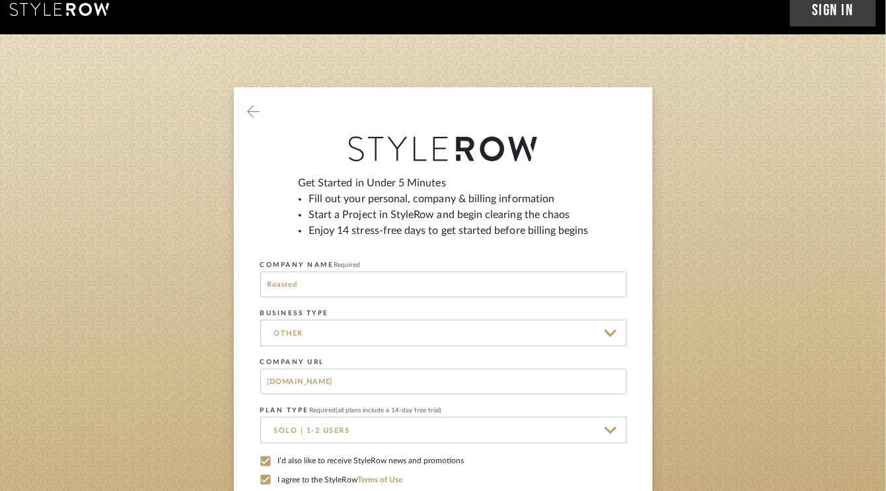
click at [253, 114] on icon at bounding box center [253, 111] width 13 height 15
click at [260, 116] on div at bounding box center [443, 112] width 419 height 51
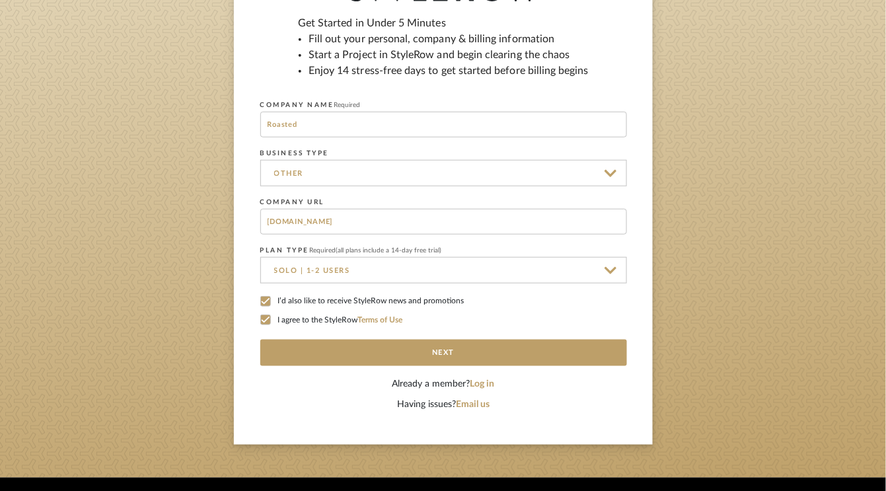
scroll to position [50, 0]
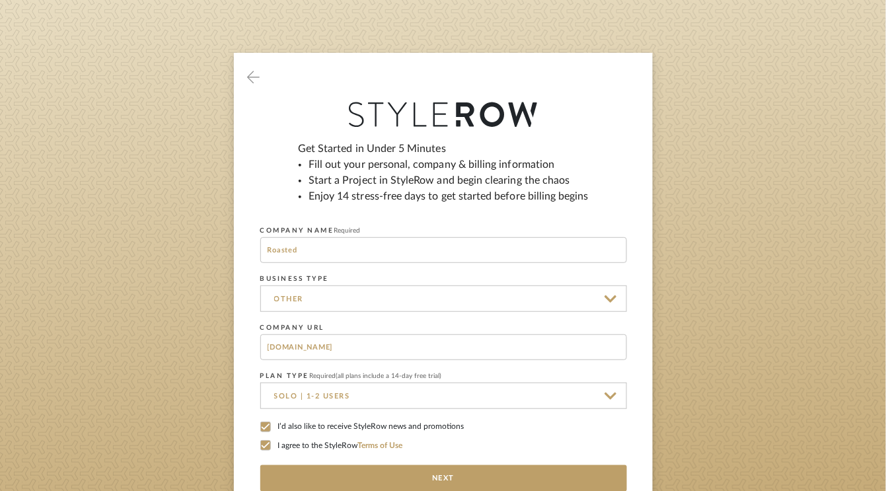
click at [252, 71] on icon at bounding box center [253, 77] width 13 height 15
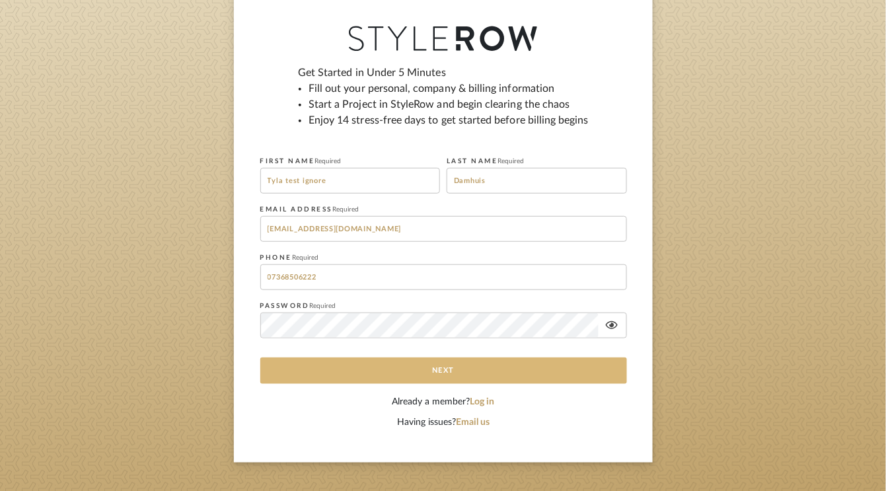
click at [344, 358] on button "Next" at bounding box center [443, 370] width 367 height 26
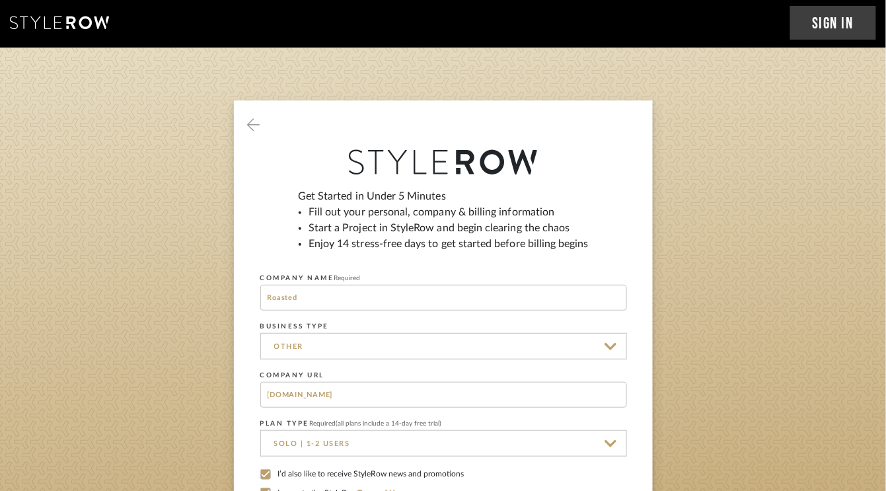
scroll to position [0, 0]
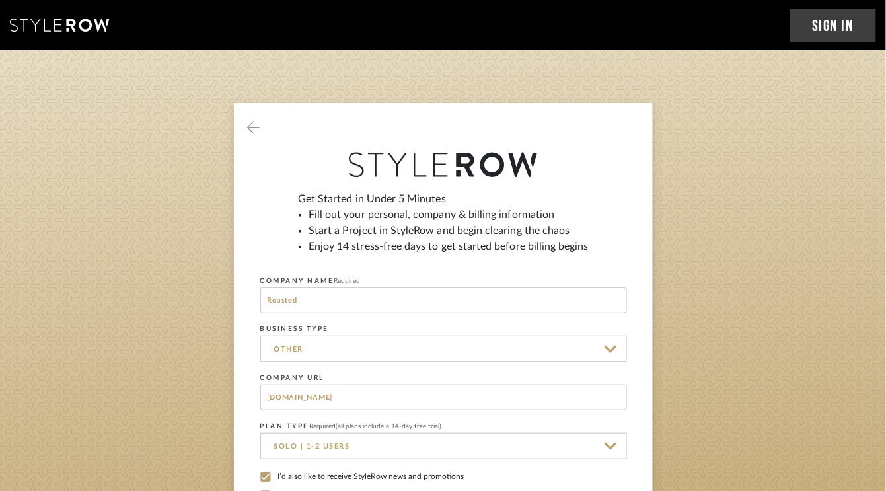
click at [242, 133] on div at bounding box center [443, 128] width 419 height 51
click at [248, 126] on icon at bounding box center [253, 127] width 13 height 15
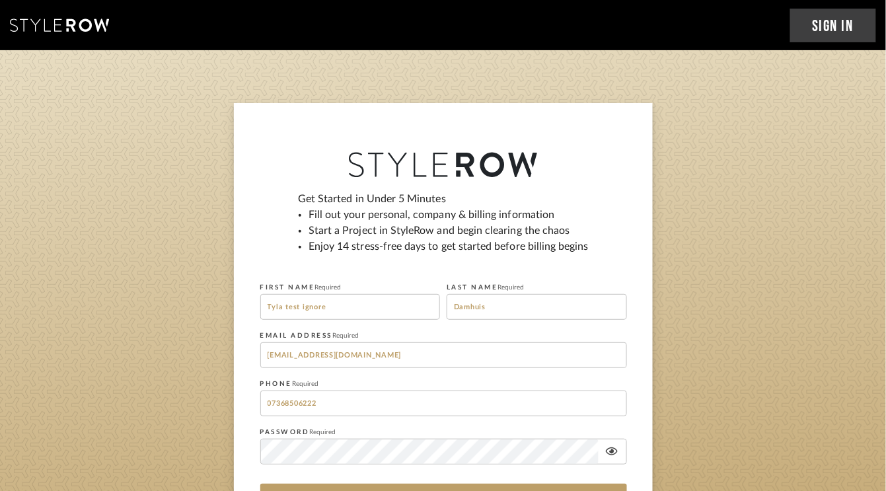
scroll to position [46, 0]
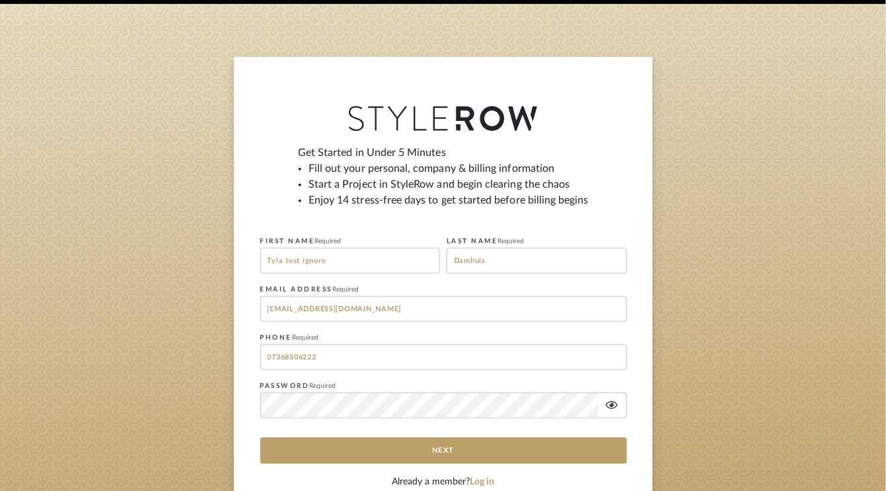
drag, startPoint x: 338, startPoint y: 307, endPoint x: 272, endPoint y: 305, distance: 65.4
click at [272, 305] on input "tjgrowthconsulting@gmail.com" at bounding box center [443, 309] width 367 height 26
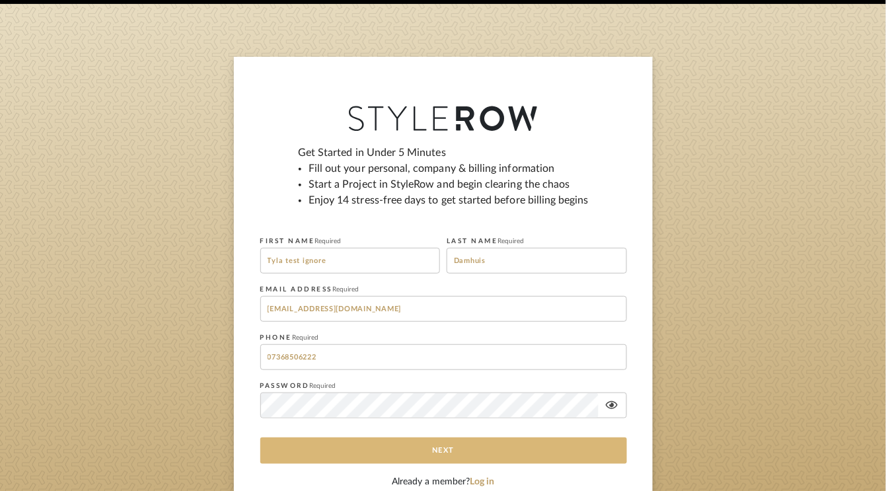
type input "tylajdam@gmail.com"
click at [351, 453] on button "Next" at bounding box center [443, 450] width 367 height 26
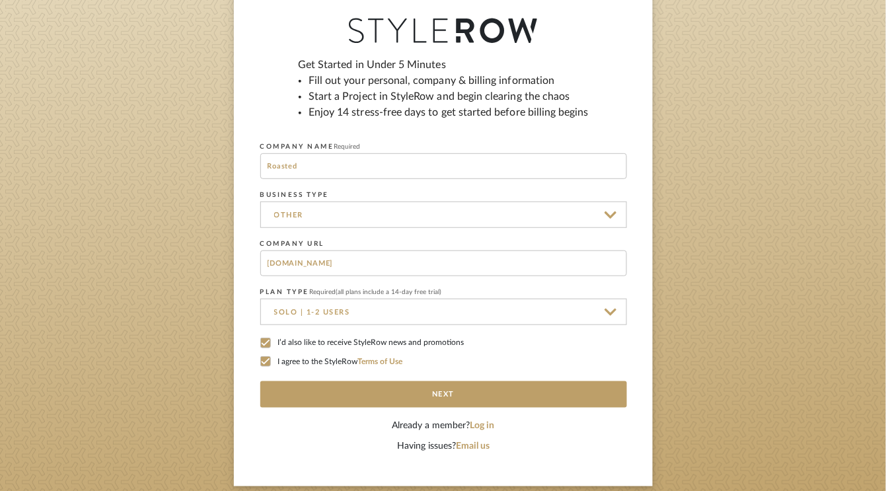
scroll to position [156, 0]
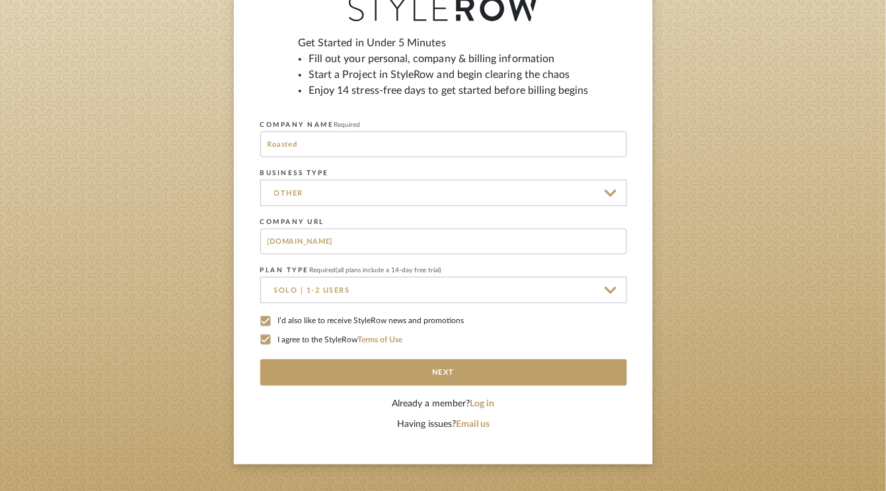
click at [425, 247] on input "stylerow.com" at bounding box center [443, 242] width 367 height 26
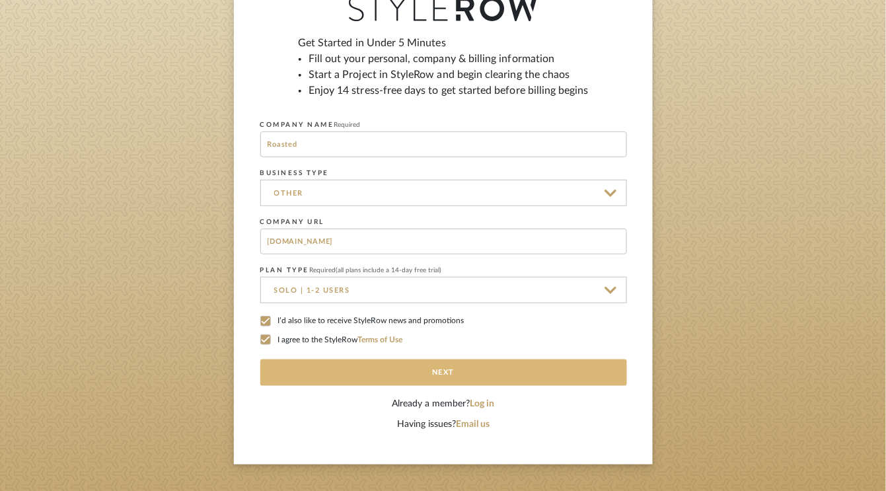
type input "roasted.com"
click at [371, 371] on button "Next" at bounding box center [443, 372] width 367 height 26
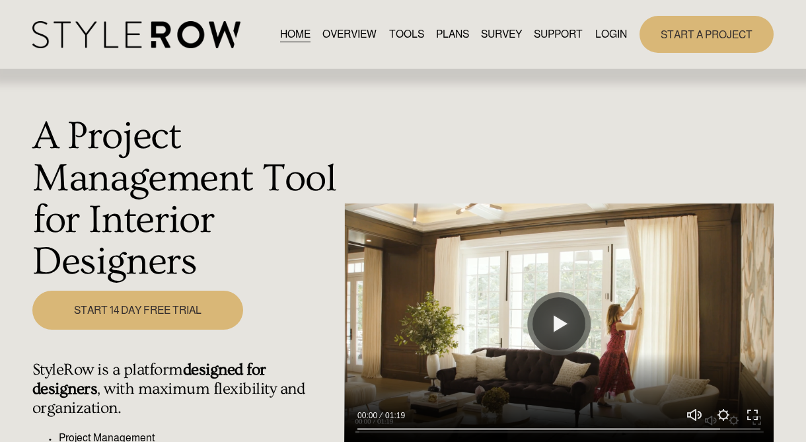
click at [405, 33] on link "TOOLS" at bounding box center [406, 34] width 35 height 18
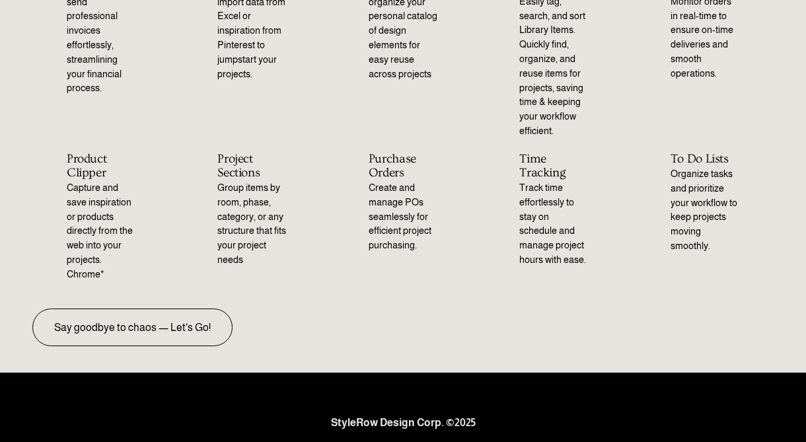
scroll to position [482, 0]
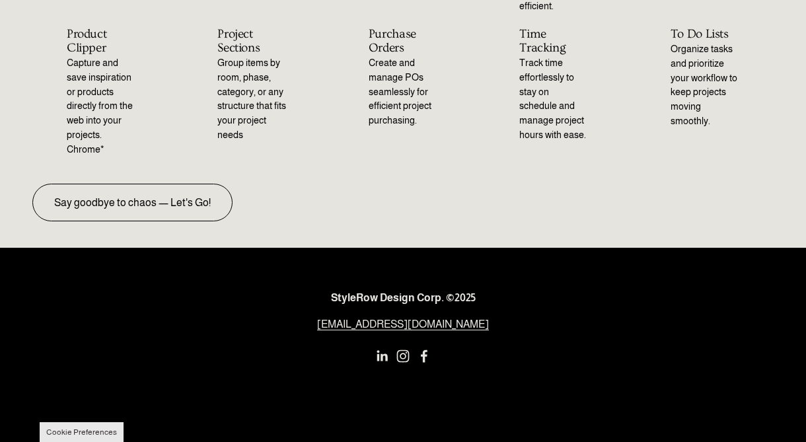
click at [129, 194] on link "Say goodbye to chaos — Let's Go!" at bounding box center [132, 203] width 200 height 38
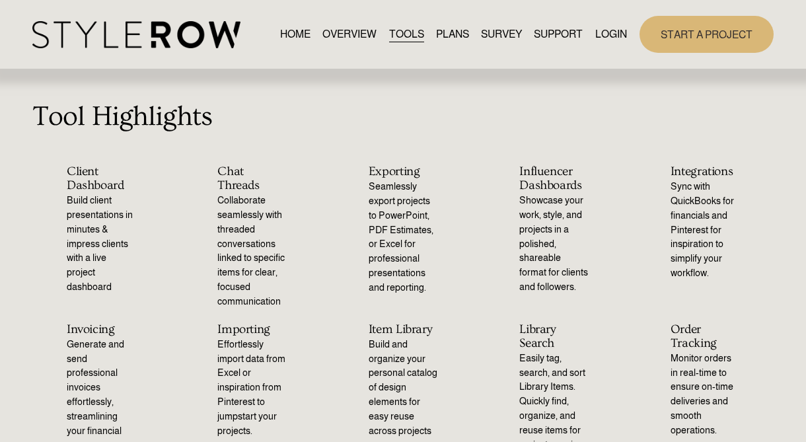
click at [291, 38] on link "HOME" at bounding box center [295, 34] width 30 height 18
